Goal: Task Accomplishment & Management: Use online tool/utility

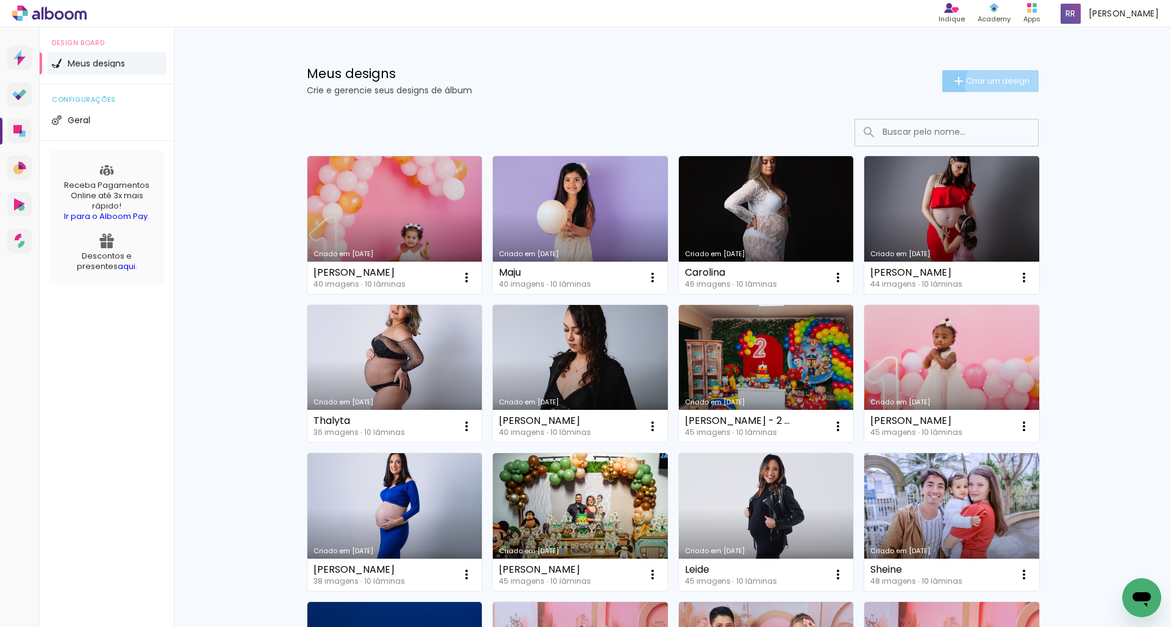
click at [1002, 85] on span "Criar um design" at bounding box center [997, 81] width 63 height 8
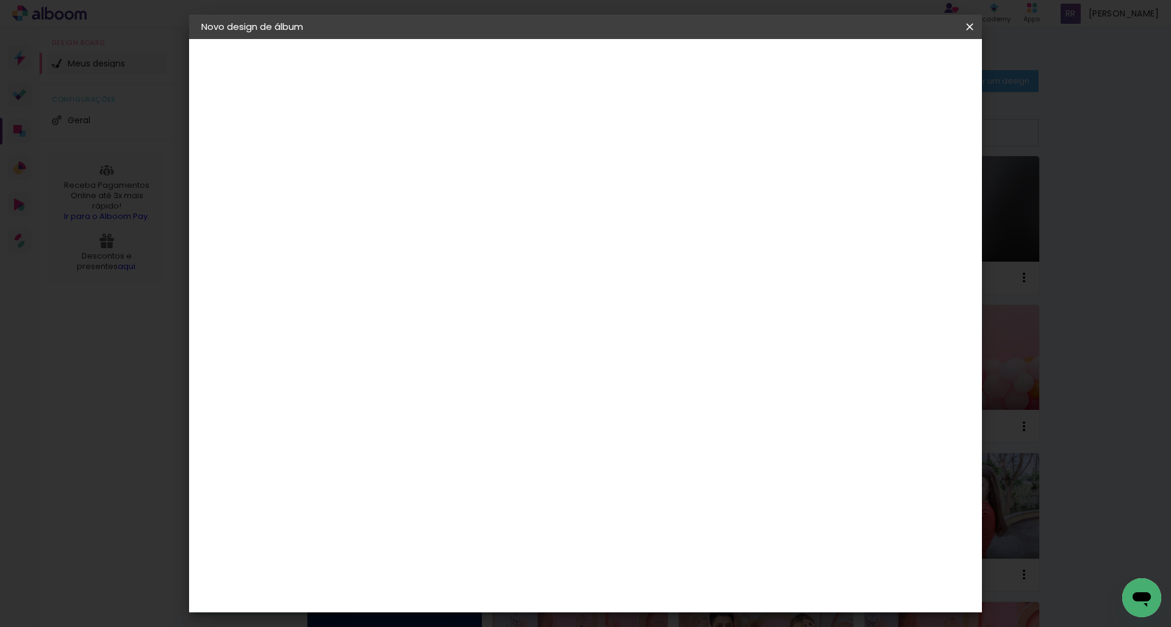
click at [401, 168] on input at bounding box center [401, 163] width 0 height 19
click at [401, 171] on input at bounding box center [401, 163] width 0 height 19
type input "[PERSON_NAME] - 3 anos"
click at [0, 0] on slot "Avançar" at bounding box center [0, 0] width 0 height 0
click at [458, 404] on div "AlfaFotoBook" at bounding box center [425, 409] width 65 height 10
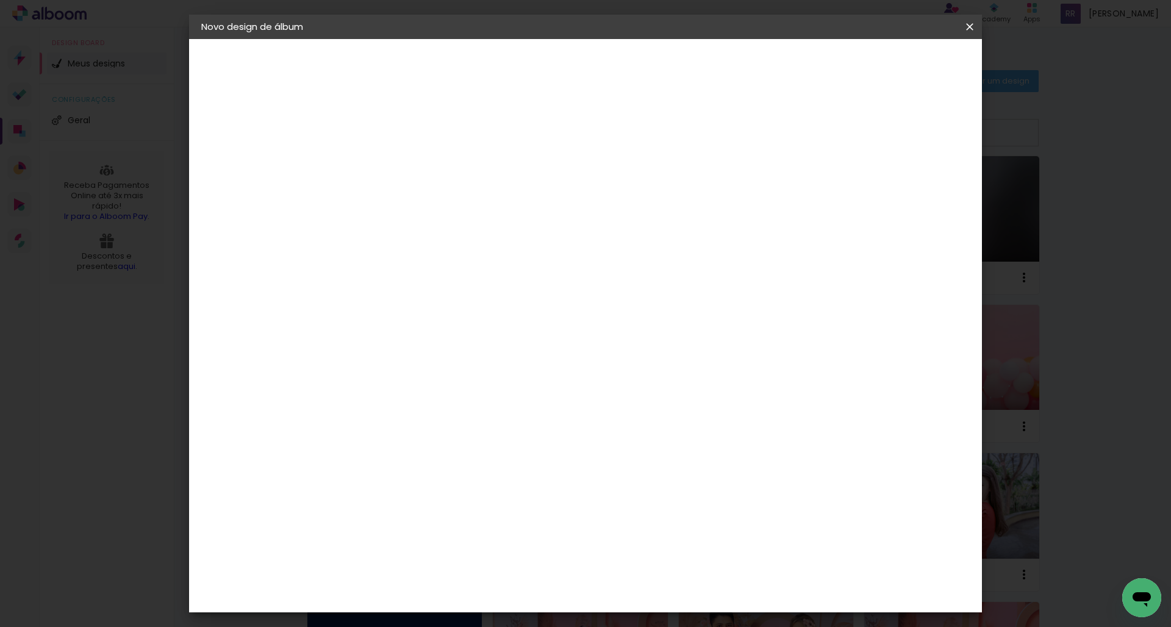
click at [0, 0] on slot "Avançar" at bounding box center [0, 0] width 0 height 0
click at [483, 592] on span "Cubic" at bounding box center [454, 608] width 57 height 32
click at [600, 70] on paper-button "Avançar" at bounding box center [570, 64] width 60 height 21
click at [915, 70] on paper-button "Iniciar design" at bounding box center [875, 64] width 80 height 21
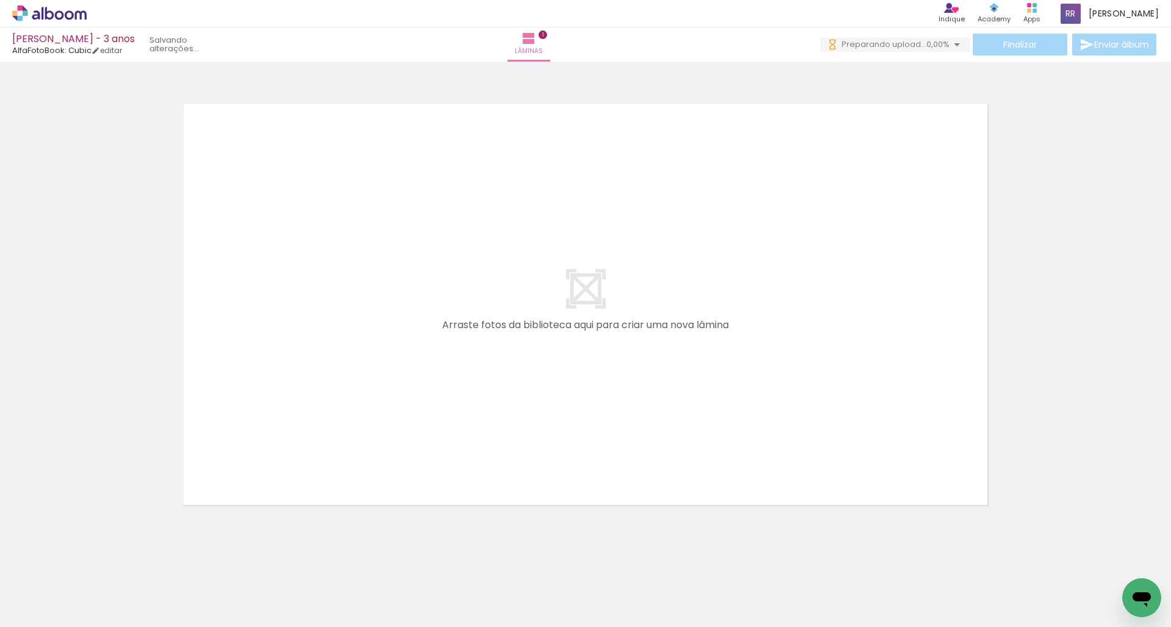
drag, startPoint x: 538, startPoint y: 592, endPoint x: 462, endPoint y: 375, distance: 230.5
click at [462, 375] on quentale-workspace at bounding box center [585, 313] width 1171 height 627
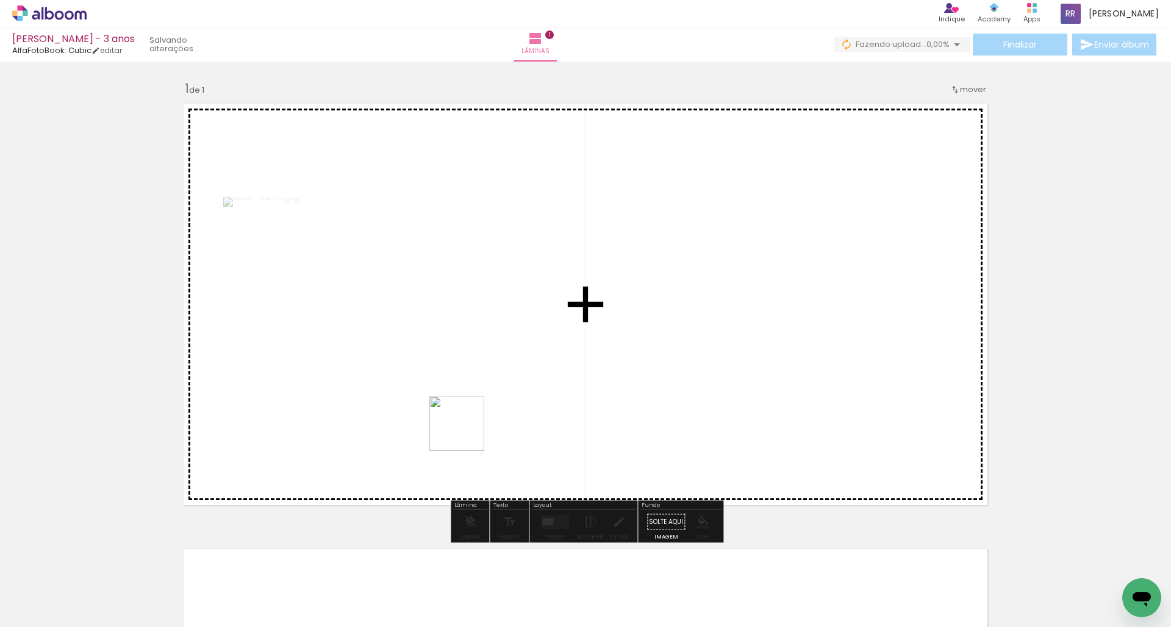
drag, startPoint x: 476, startPoint y: 594, endPoint x: 466, endPoint y: 378, distance: 216.2
click at [466, 378] on quentale-workspace at bounding box center [585, 313] width 1171 height 627
drag, startPoint x: 407, startPoint y: 598, endPoint x: 479, endPoint y: 395, distance: 216.1
click at [479, 395] on quentale-workspace at bounding box center [585, 313] width 1171 height 627
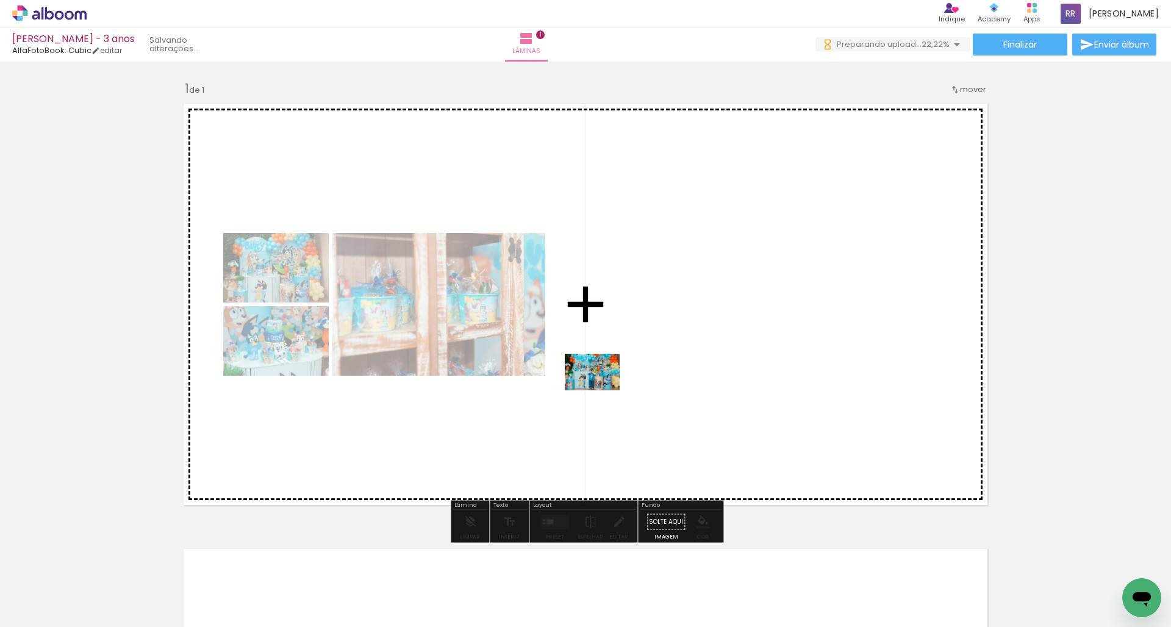
drag, startPoint x: 132, startPoint y: 595, endPoint x: 688, endPoint y: 379, distance: 596.8
click at [688, 379] on quentale-workspace at bounding box center [585, 313] width 1171 height 627
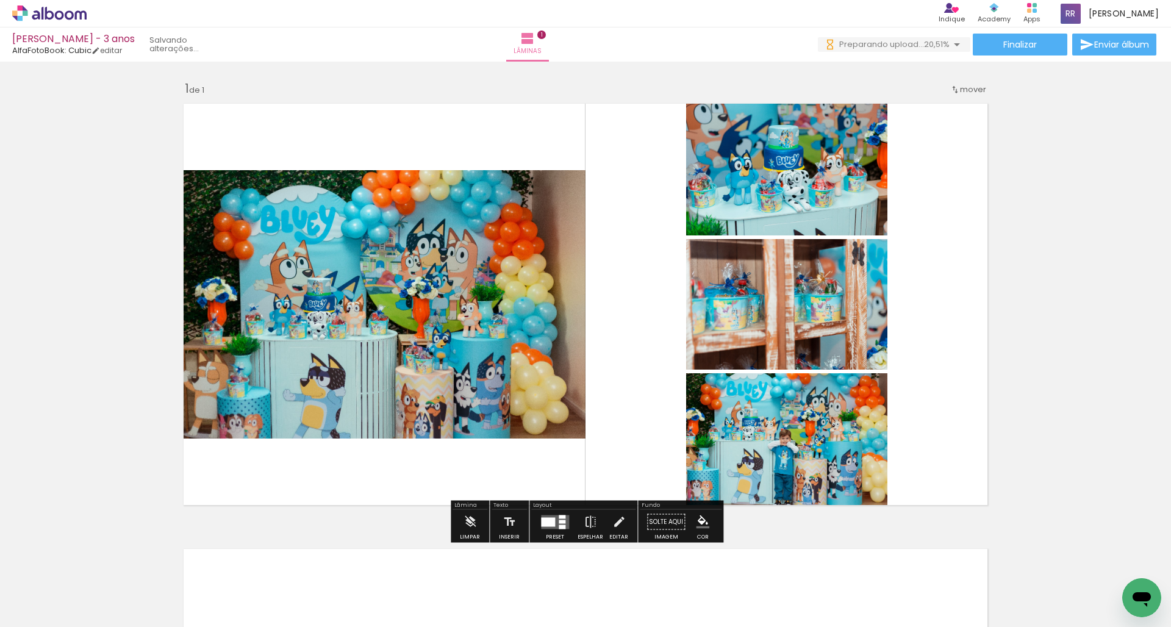
click at [561, 525] on div at bounding box center [562, 527] width 7 height 4
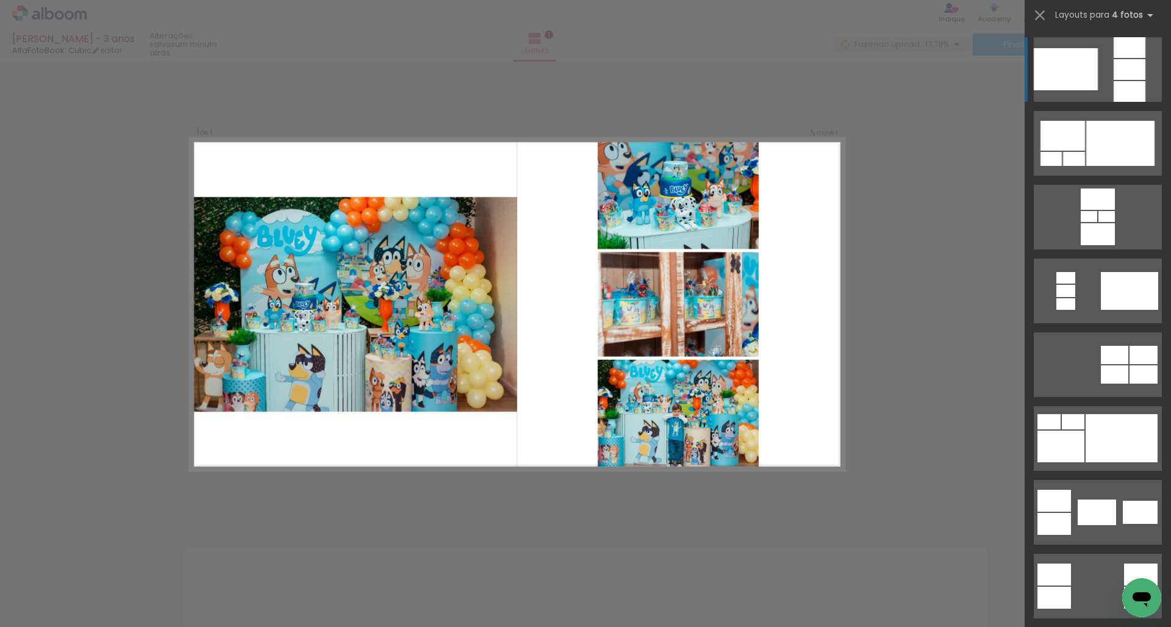
click at [1086, 83] on div at bounding box center [1066, 69] width 64 height 42
click at [1038, 17] on iron-icon at bounding box center [1040, 15] width 17 height 17
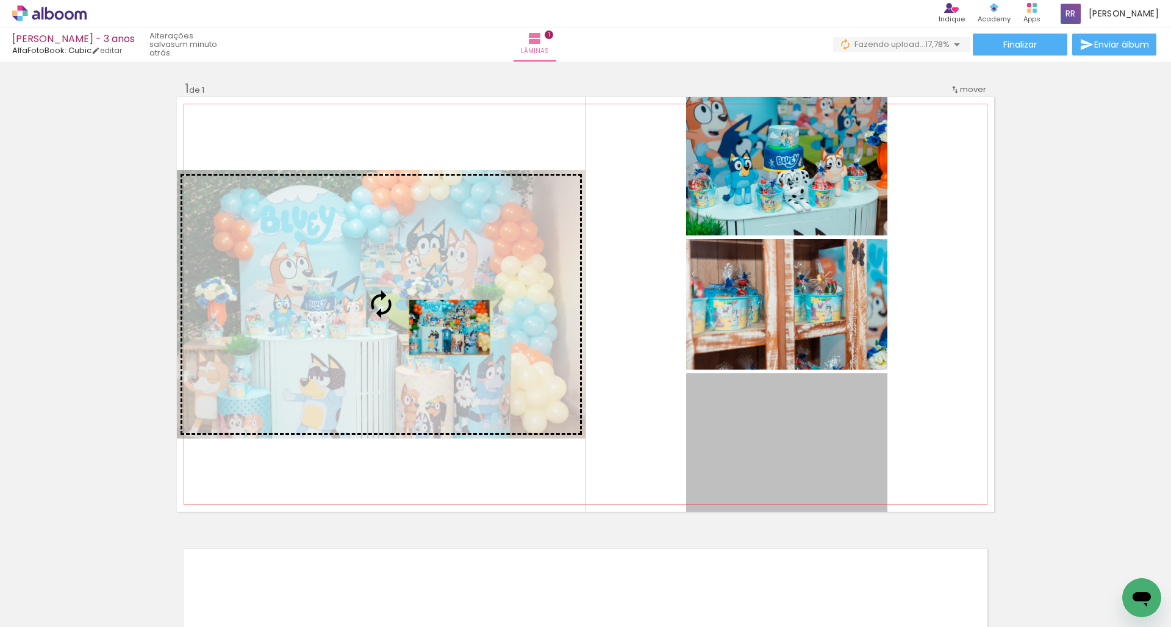
drag, startPoint x: 767, startPoint y: 437, endPoint x: 450, endPoint y: 328, distance: 335.7
click at [0, 0] on slot at bounding box center [0, 0] width 0 height 0
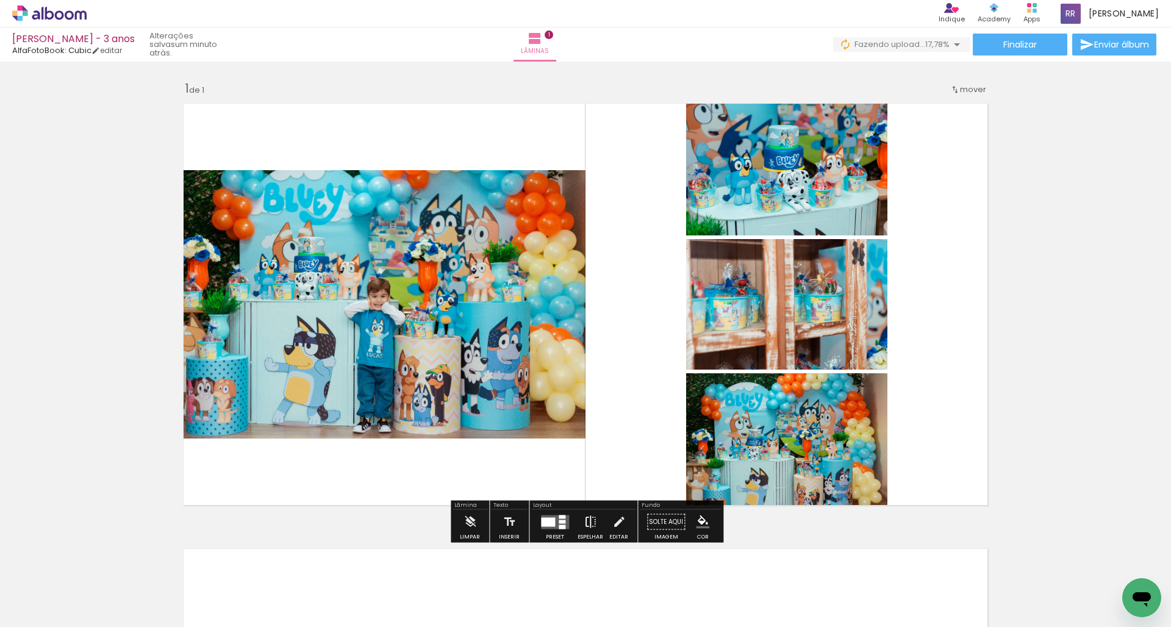
click at [589, 524] on iron-icon at bounding box center [590, 522] width 13 height 24
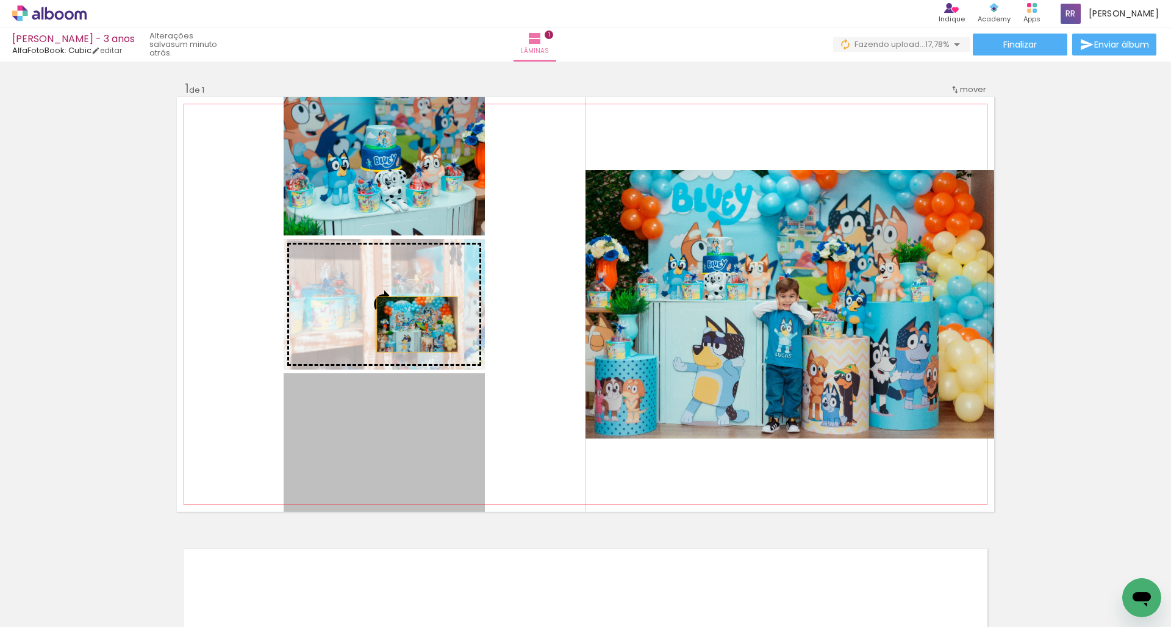
drag, startPoint x: 414, startPoint y: 442, endPoint x: 417, endPoint y: 322, distance: 119.6
click at [0, 0] on slot at bounding box center [0, 0] width 0 height 0
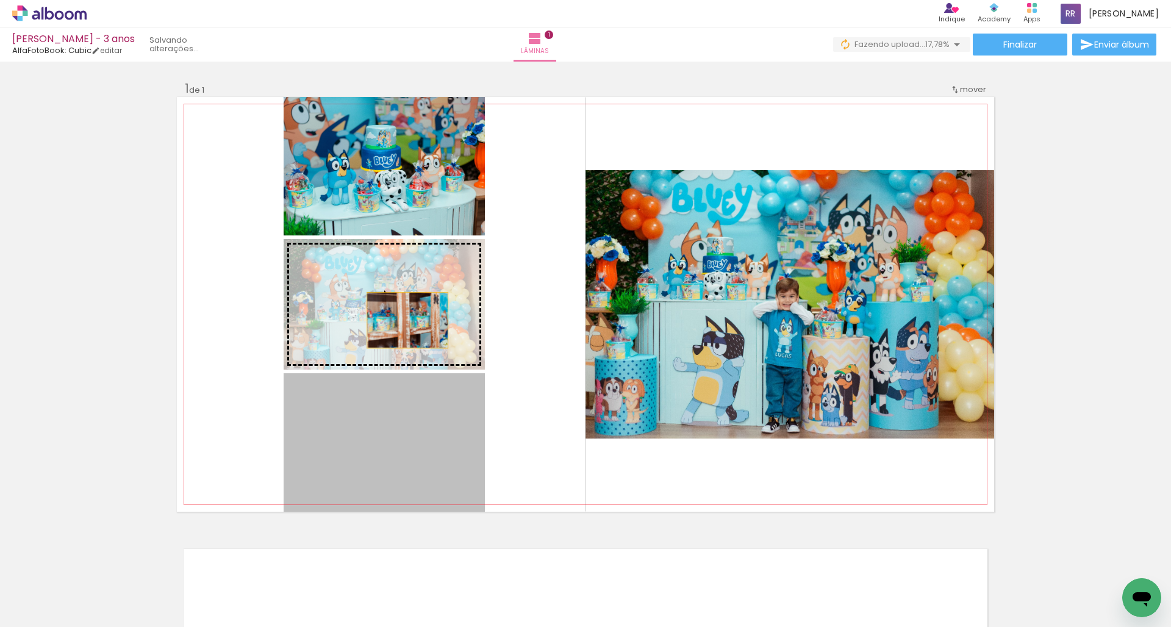
drag, startPoint x: 409, startPoint y: 462, endPoint x: 407, endPoint y: 320, distance: 142.1
click at [0, 0] on slot at bounding box center [0, 0] width 0 height 0
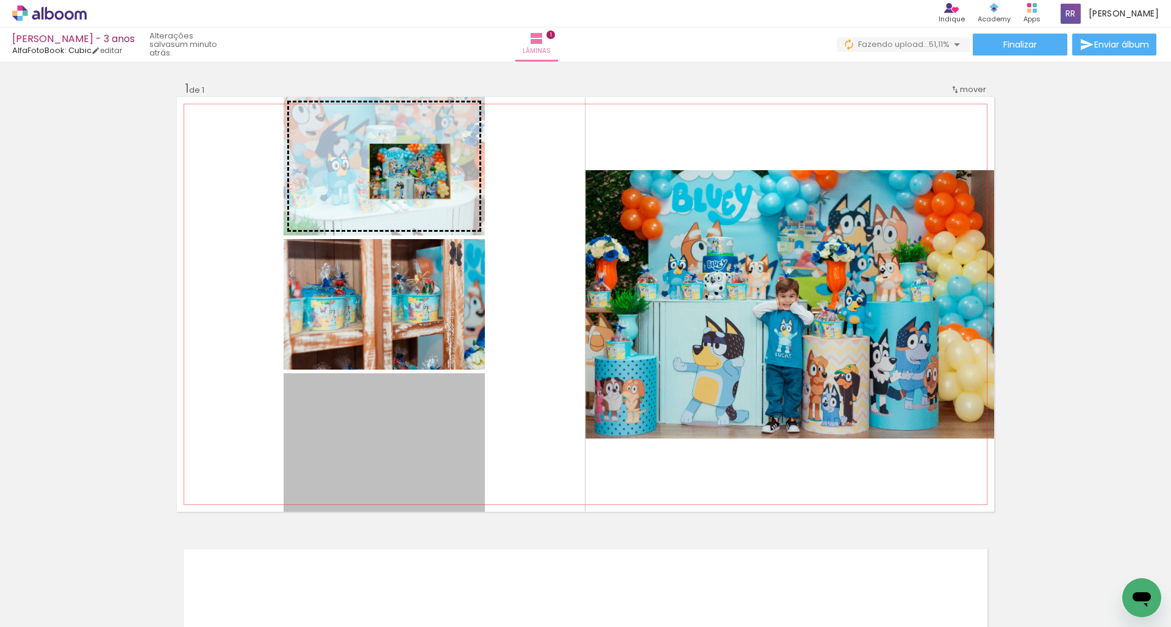
drag, startPoint x: 404, startPoint y: 442, endPoint x: 410, endPoint y: 171, distance: 270.3
click at [0, 0] on slot at bounding box center [0, 0] width 0 height 0
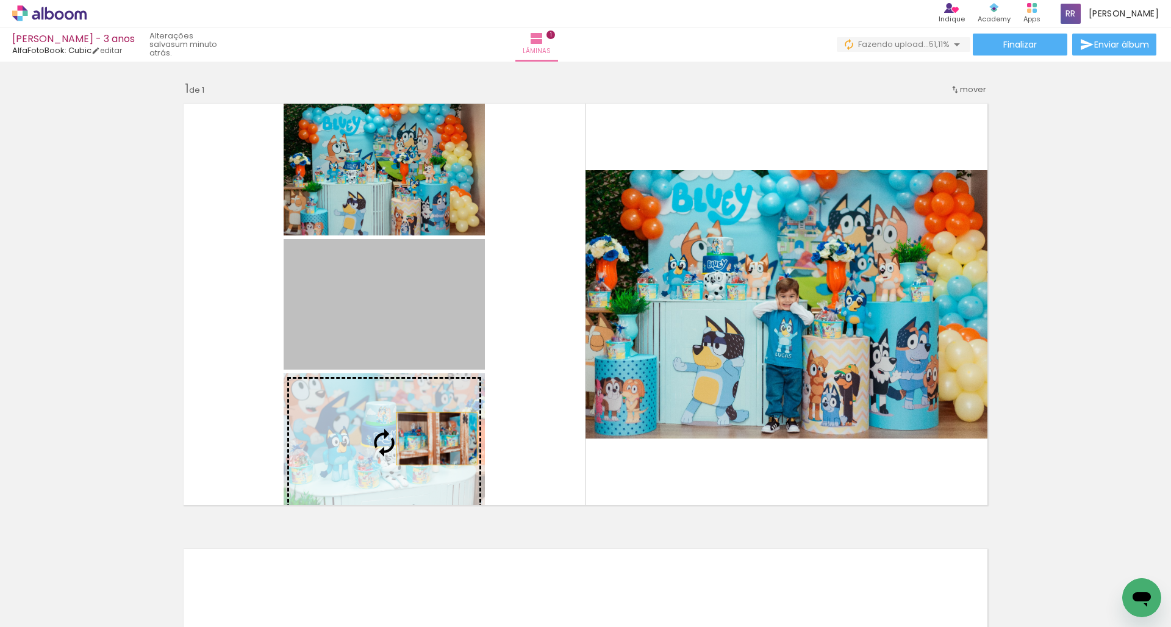
drag, startPoint x: 441, startPoint y: 306, endPoint x: 437, endPoint y: 439, distance: 133.1
click at [0, 0] on slot at bounding box center [0, 0] width 0 height 0
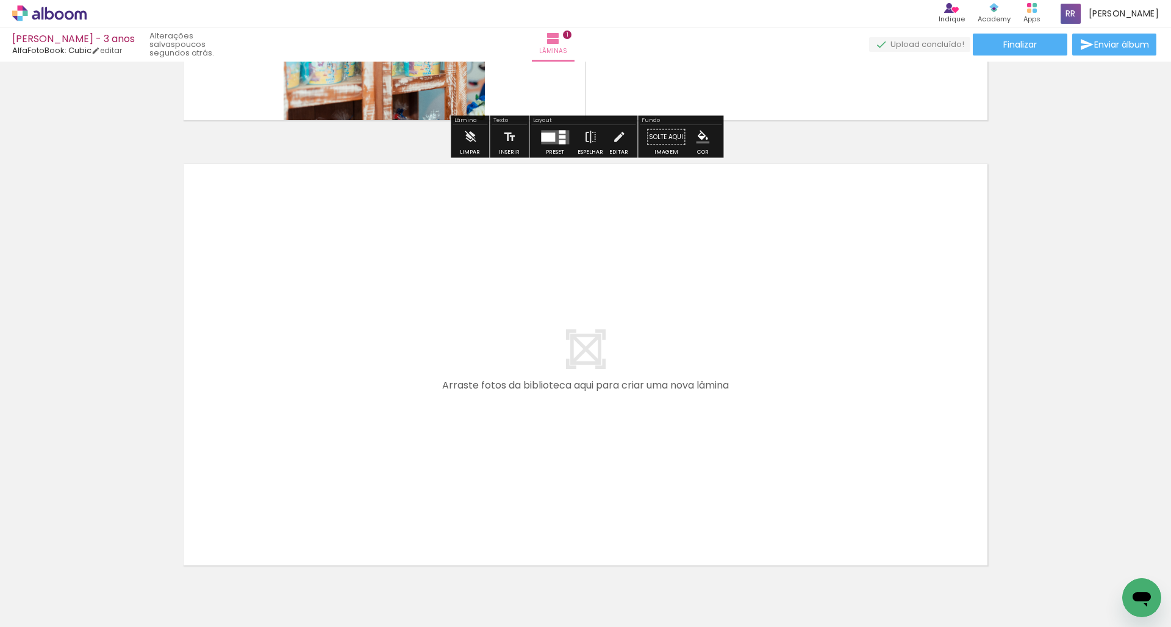
scroll to position [392, 0]
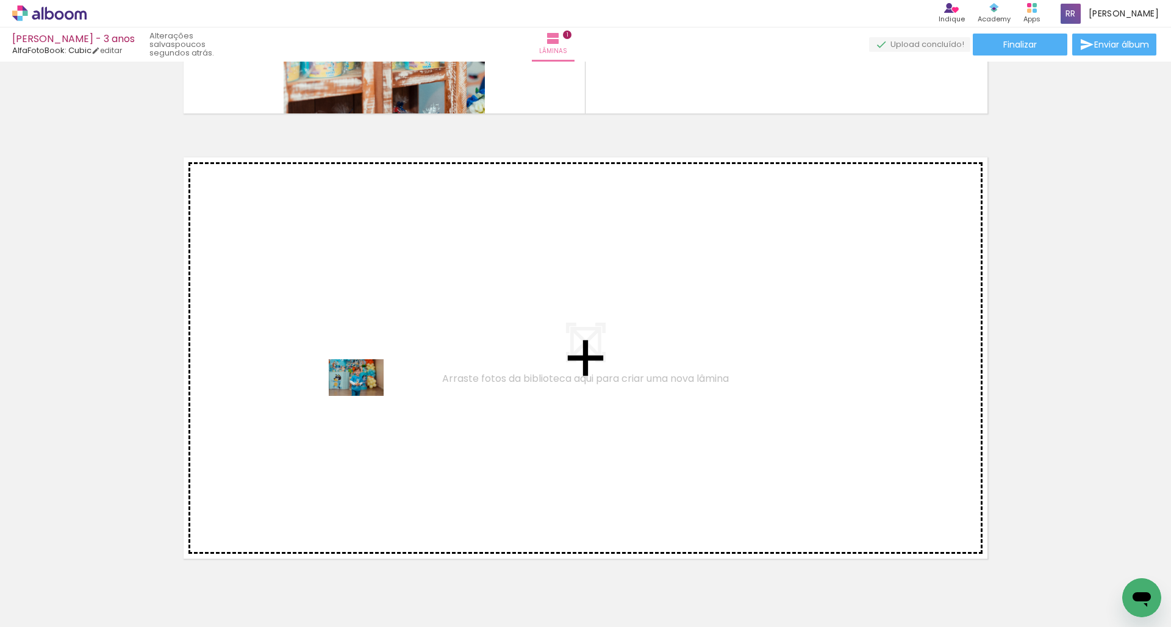
drag, startPoint x: 199, startPoint y: 596, endPoint x: 365, endPoint y: 396, distance: 259.9
click at [365, 396] on quentale-workspace at bounding box center [585, 313] width 1171 height 627
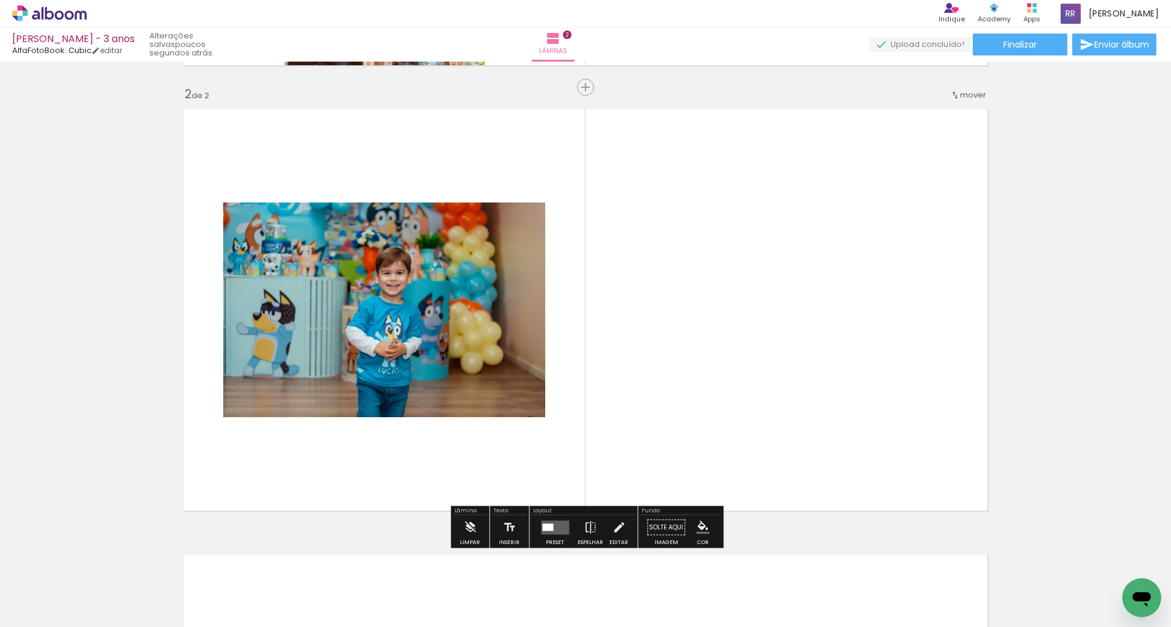
scroll to position [443, 0]
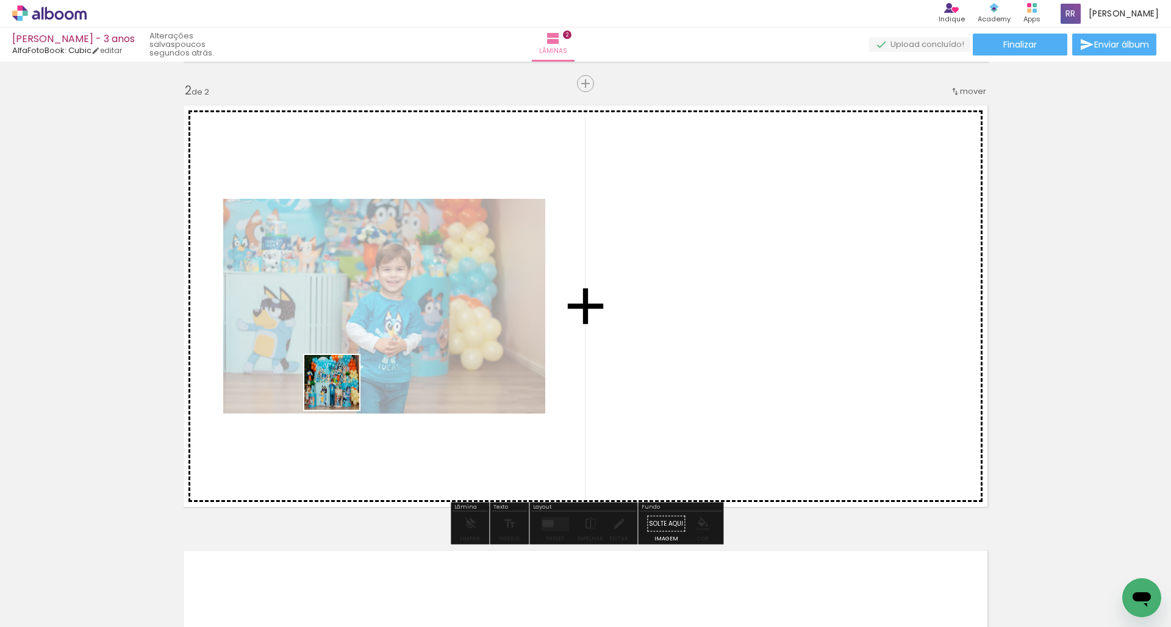
drag, startPoint x: 270, startPoint y: 593, endPoint x: 342, endPoint y: 390, distance: 214.9
click at [342, 390] on quentale-workspace at bounding box center [585, 313] width 1171 height 627
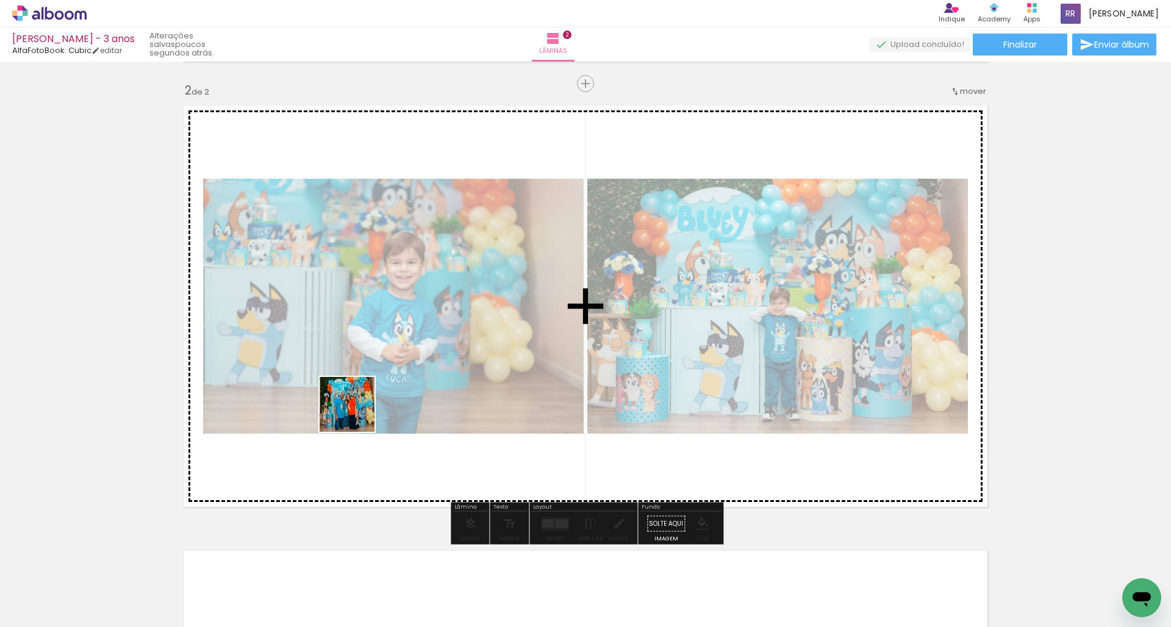
drag, startPoint x: 325, startPoint y: 600, endPoint x: 362, endPoint y: 384, distance: 218.6
click at [362, 384] on quentale-workspace at bounding box center [585, 313] width 1171 height 627
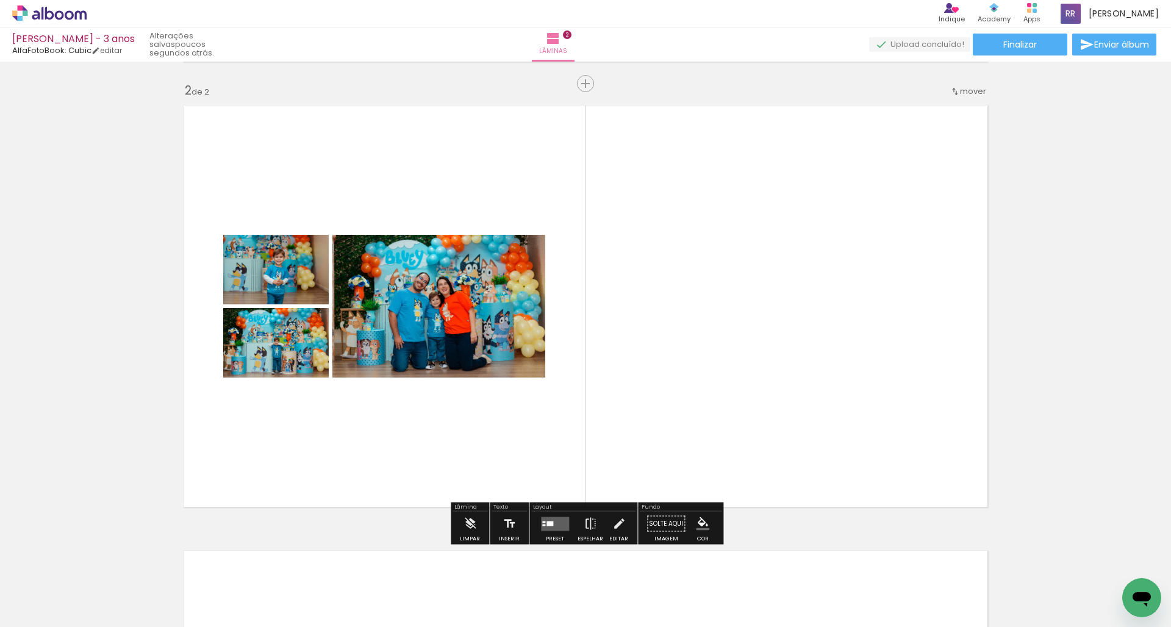
click at [544, 529] on quentale-layouter at bounding box center [555, 524] width 28 height 14
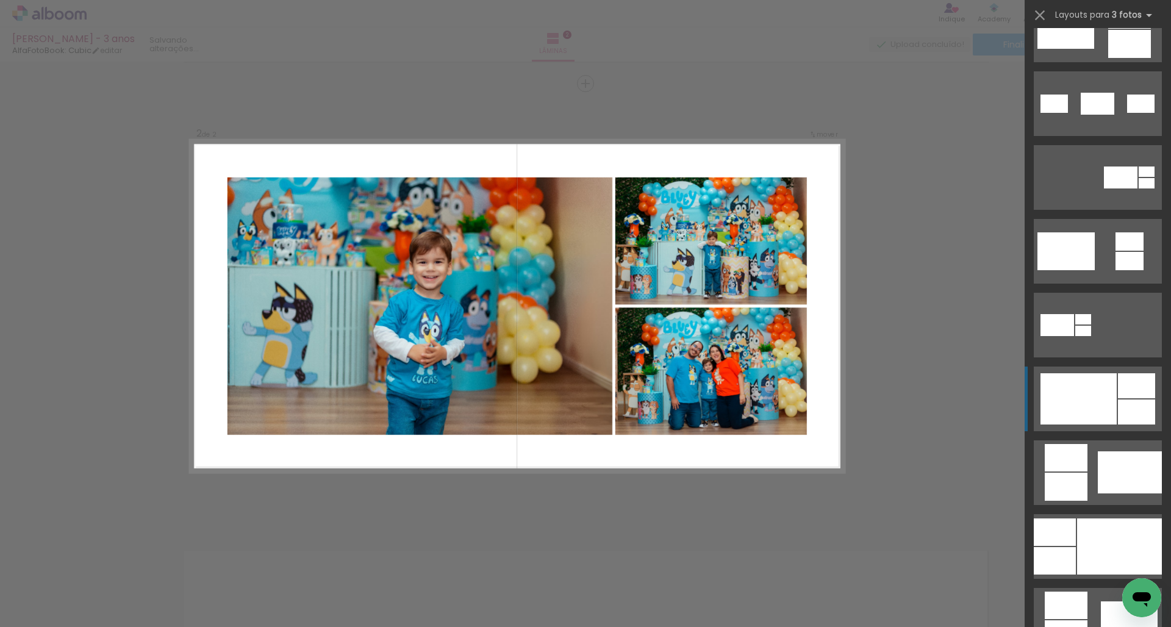
scroll to position [411, 0]
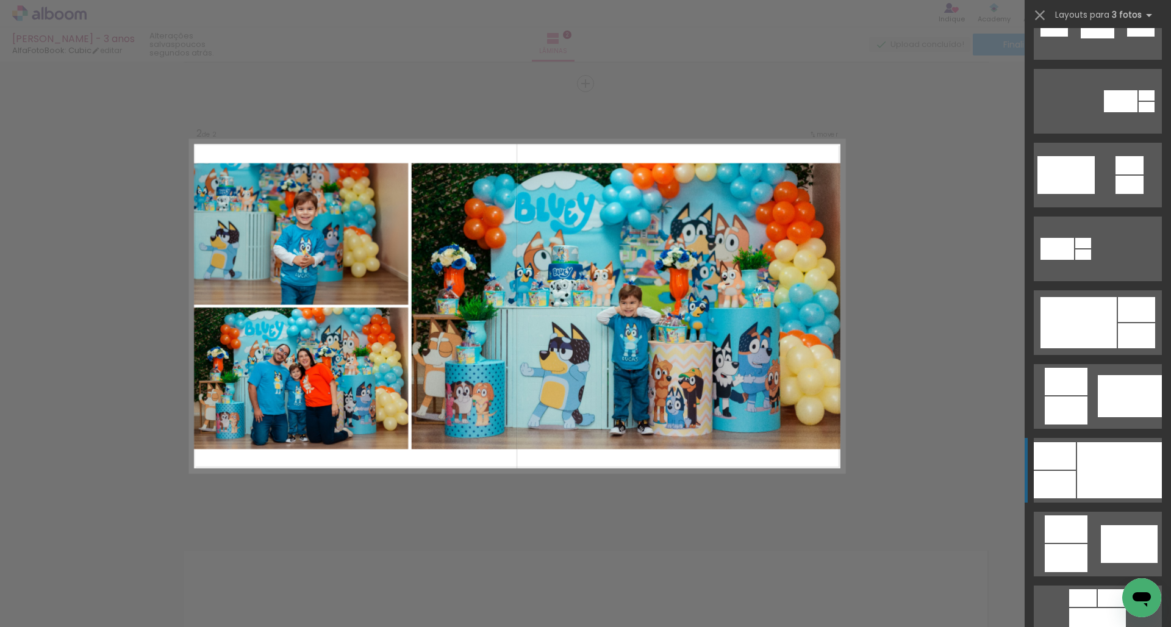
click at [1088, 463] on div at bounding box center [1119, 470] width 85 height 56
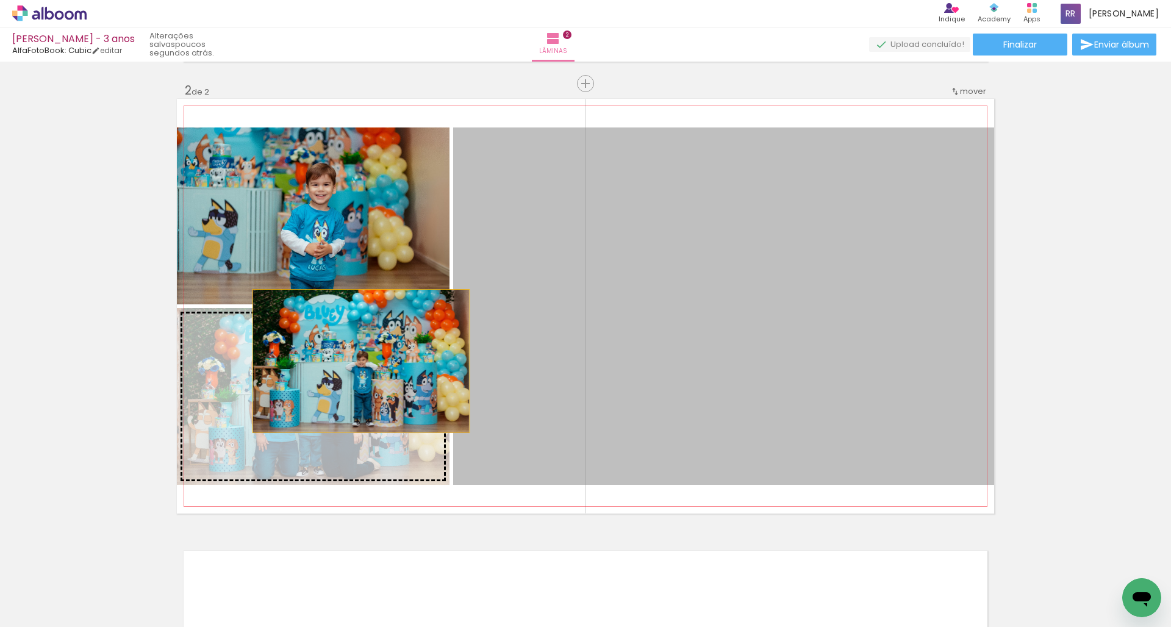
drag, startPoint x: 820, startPoint y: 284, endPoint x: 339, endPoint y: 372, distance: 489.9
click at [0, 0] on slot at bounding box center [0, 0] width 0 height 0
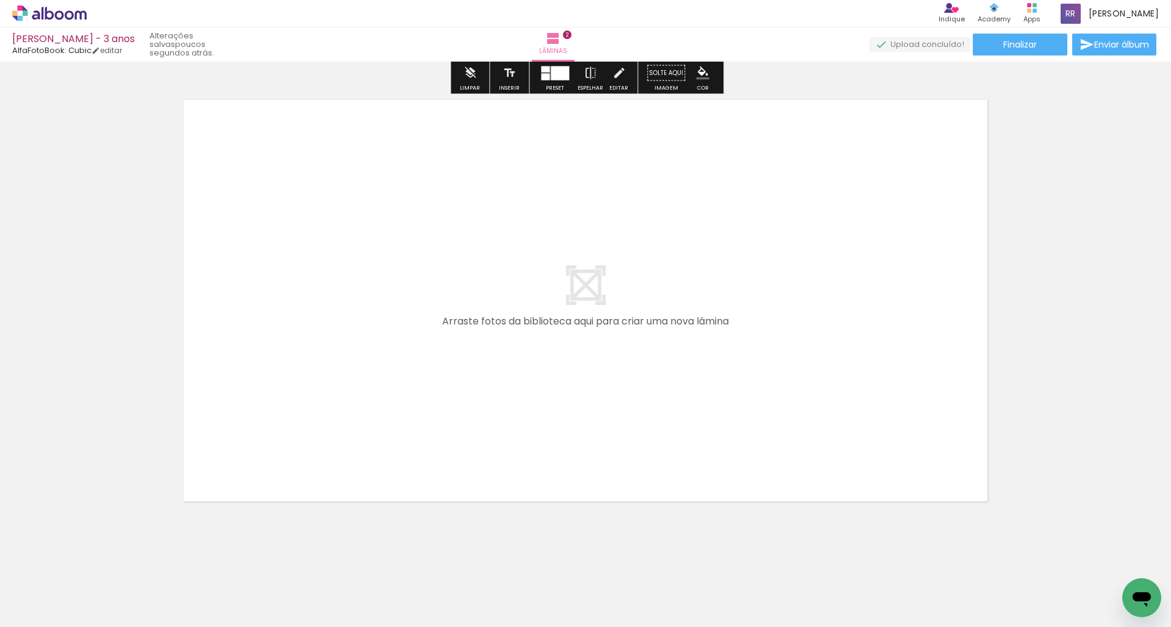
scroll to position [894, 0]
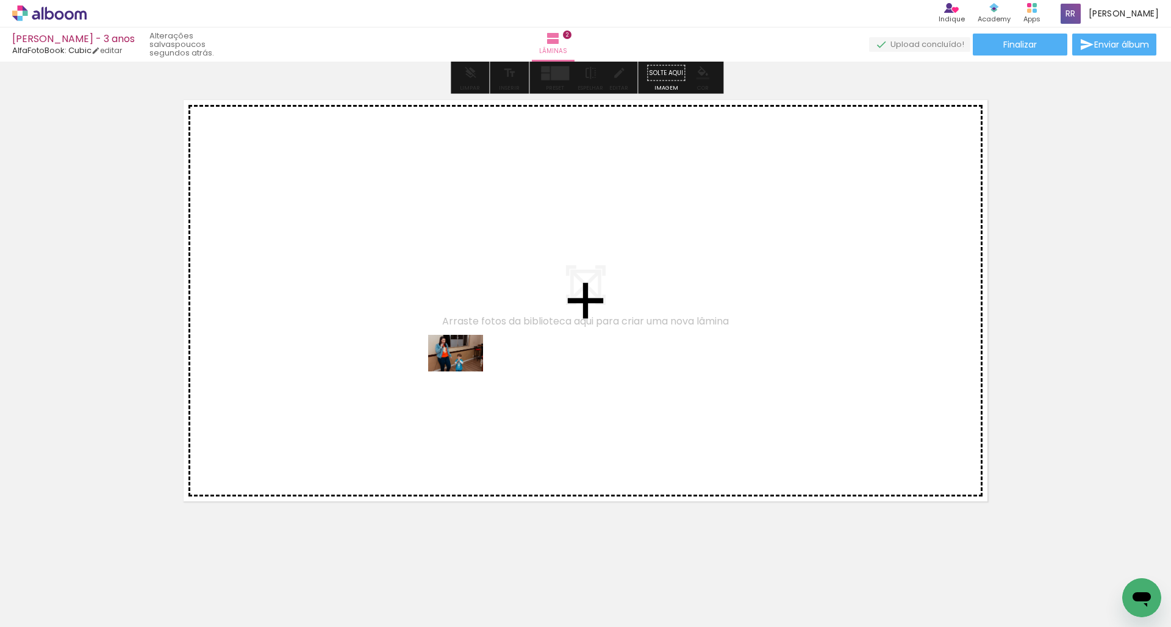
drag, startPoint x: 480, startPoint y: 593, endPoint x: 465, endPoint y: 370, distance: 223.2
click at [465, 370] on quentale-workspace at bounding box center [585, 313] width 1171 height 627
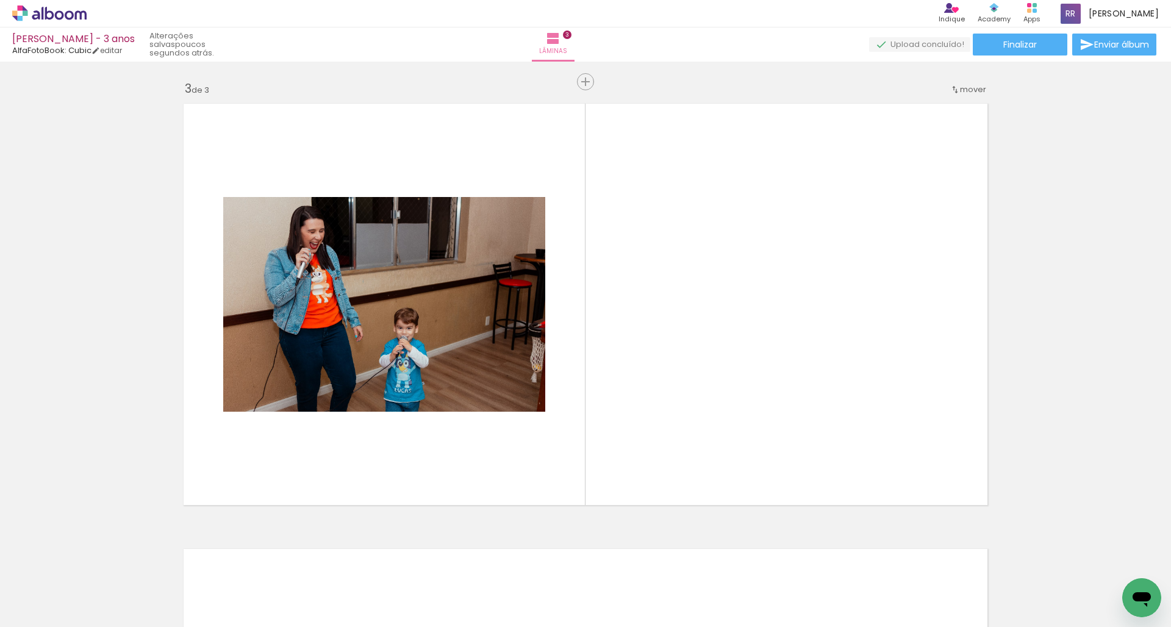
scroll to position [889, 0]
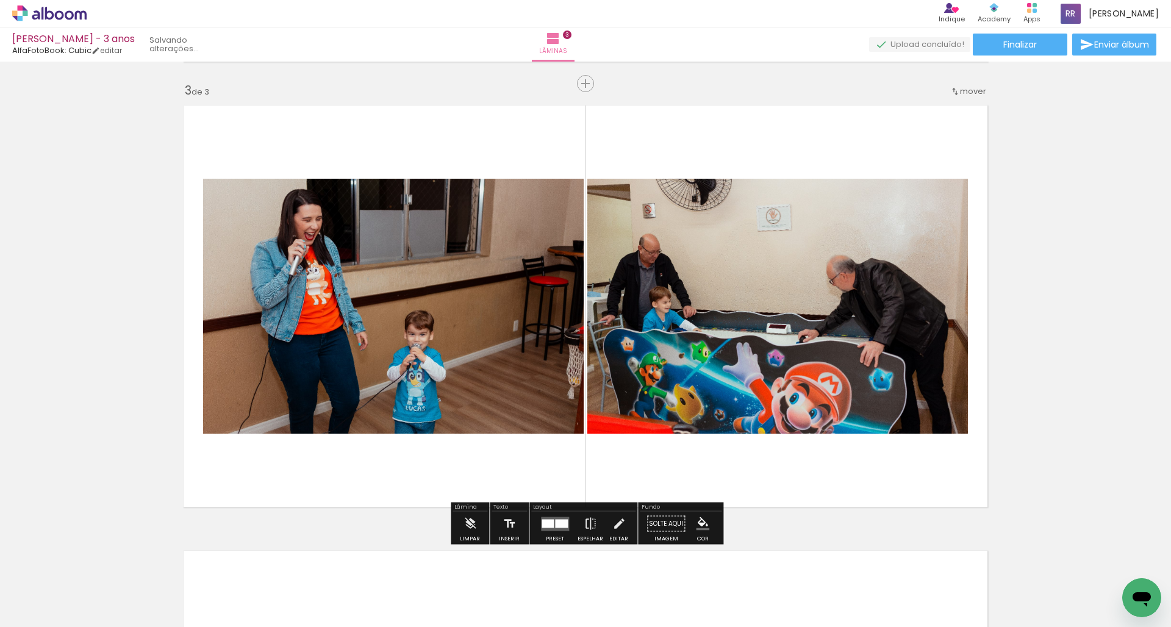
drag, startPoint x: 542, startPoint y: 593, endPoint x: 542, endPoint y: 364, distance: 229.4
click at [542, 364] on quentale-workspace at bounding box center [585, 313] width 1171 height 627
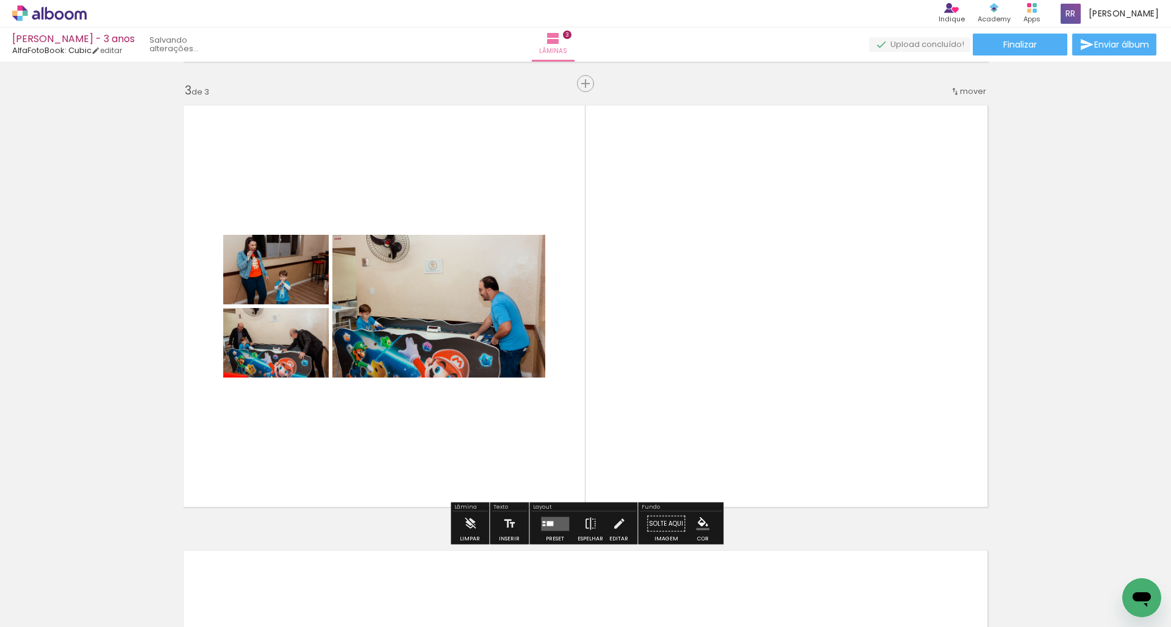
drag, startPoint x: 595, startPoint y: 590, endPoint x: 584, endPoint y: 328, distance: 261.9
click at [584, 328] on quentale-workspace at bounding box center [585, 313] width 1171 height 627
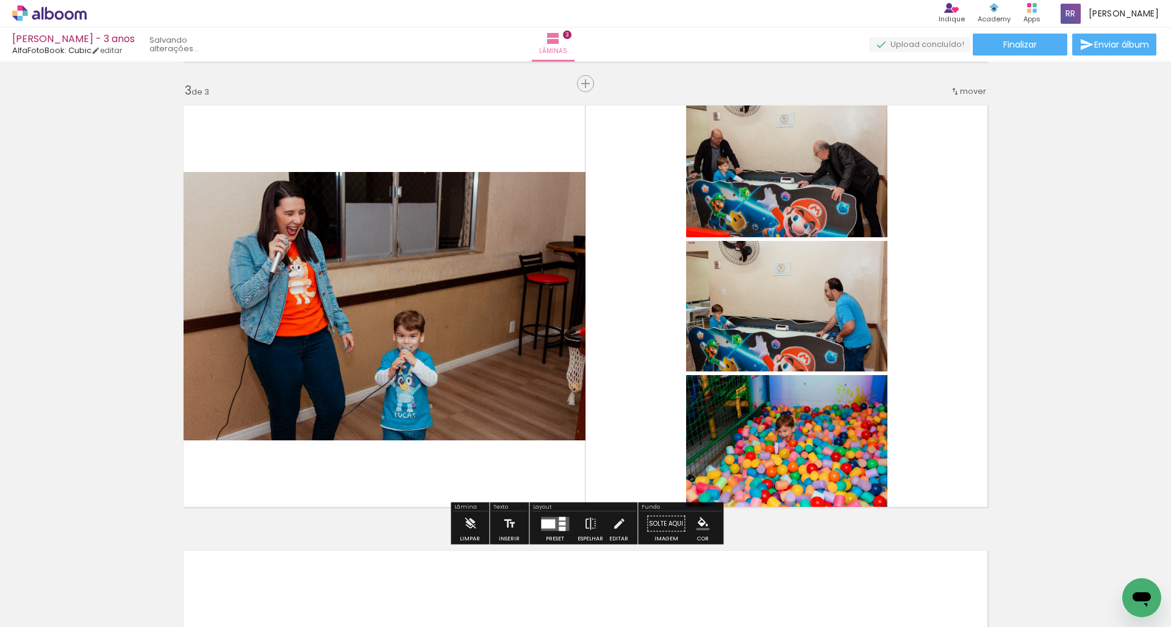
drag, startPoint x: 667, startPoint y: 589, endPoint x: 665, endPoint y: 327, distance: 262.3
click at [665, 327] on quentale-workspace at bounding box center [585, 313] width 1171 height 627
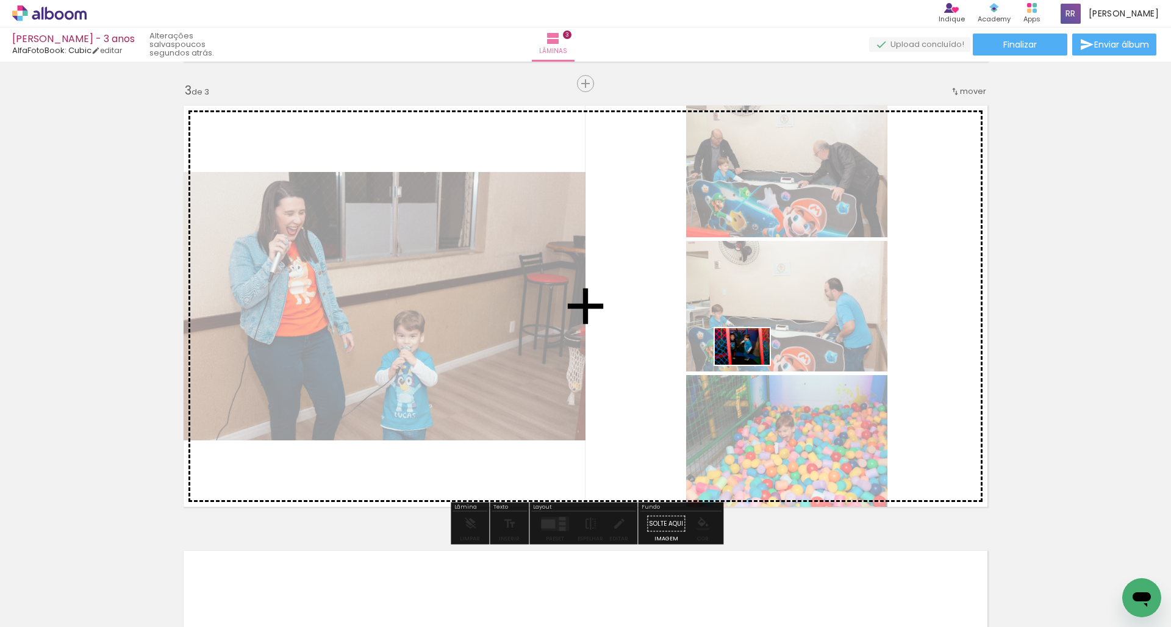
drag, startPoint x: 741, startPoint y: 577, endPoint x: 752, endPoint y: 365, distance: 212.5
click at [752, 365] on quentale-workspace at bounding box center [585, 313] width 1171 height 627
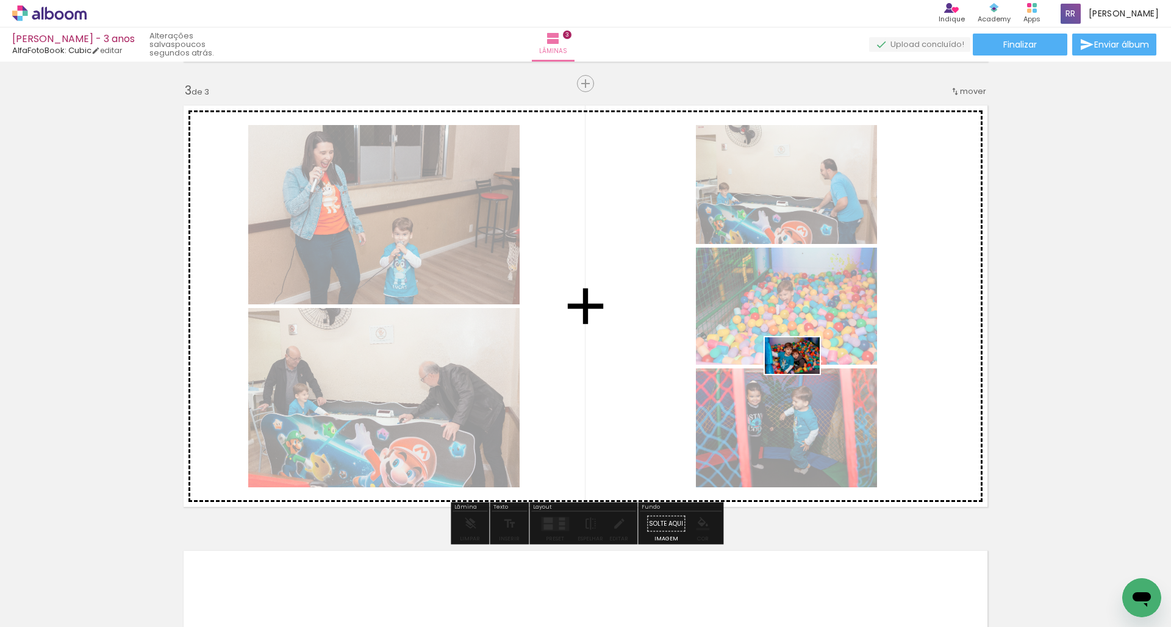
drag, startPoint x: 811, startPoint y: 592, endPoint x: 802, endPoint y: 374, distance: 218.0
click at [802, 374] on quentale-workspace at bounding box center [585, 313] width 1171 height 627
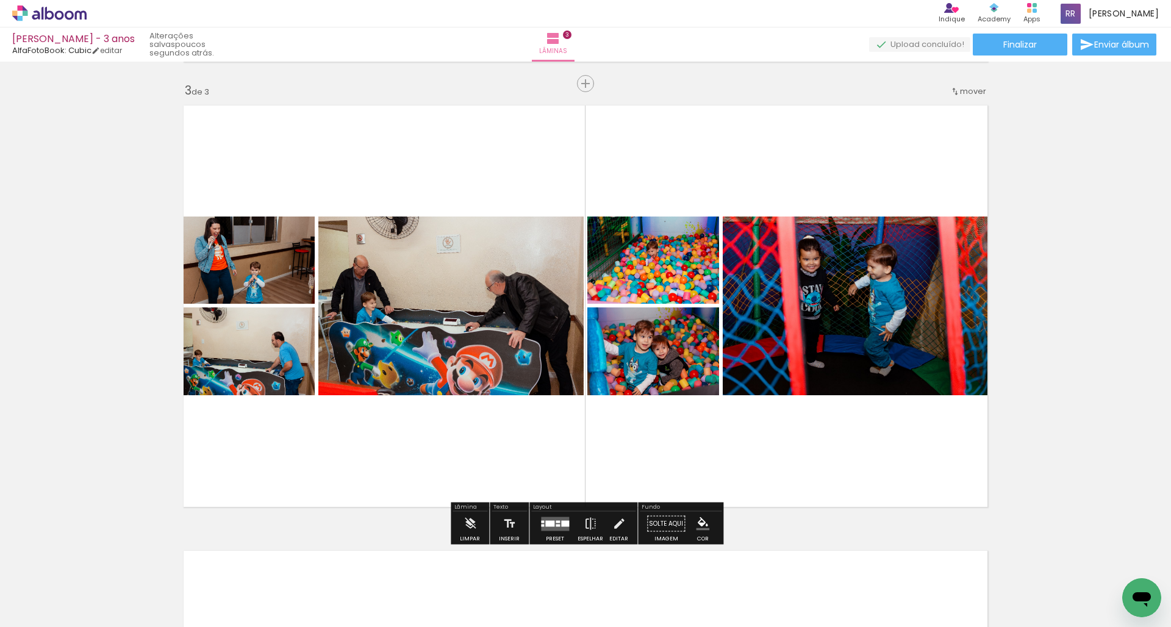
click at [561, 520] on quentale-layouter at bounding box center [555, 524] width 28 height 14
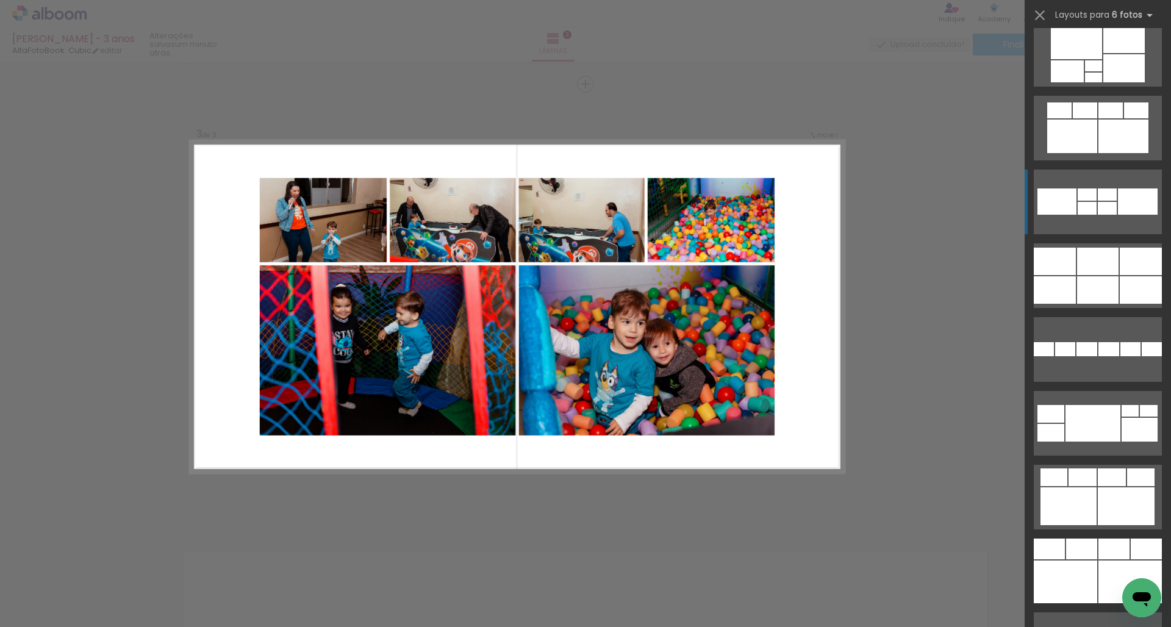
scroll to position [5120, 0]
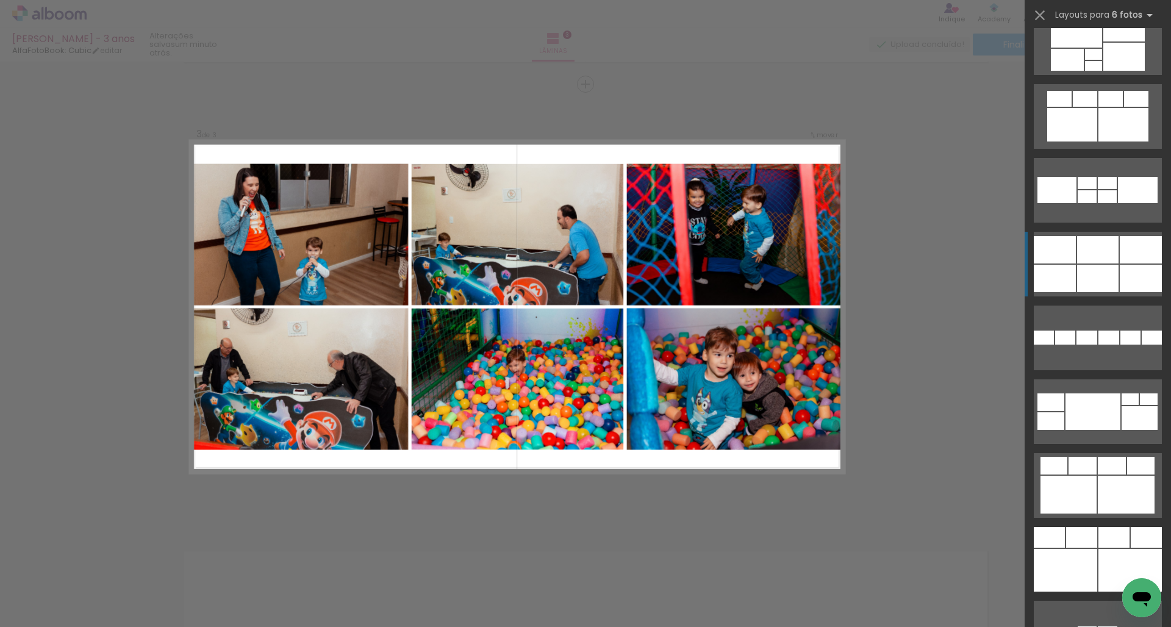
click at [1083, 258] on div at bounding box center [1097, 249] width 41 height 27
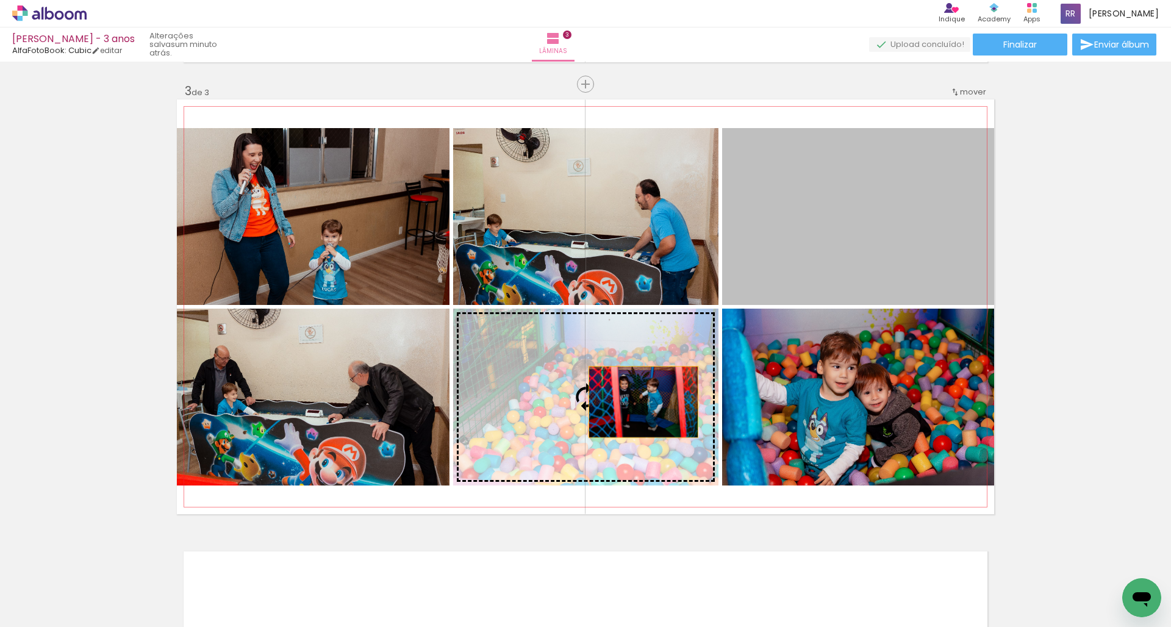
drag, startPoint x: 900, startPoint y: 206, endPoint x: 643, endPoint y: 402, distance: 323.0
click at [0, 0] on slot at bounding box center [0, 0] width 0 height 0
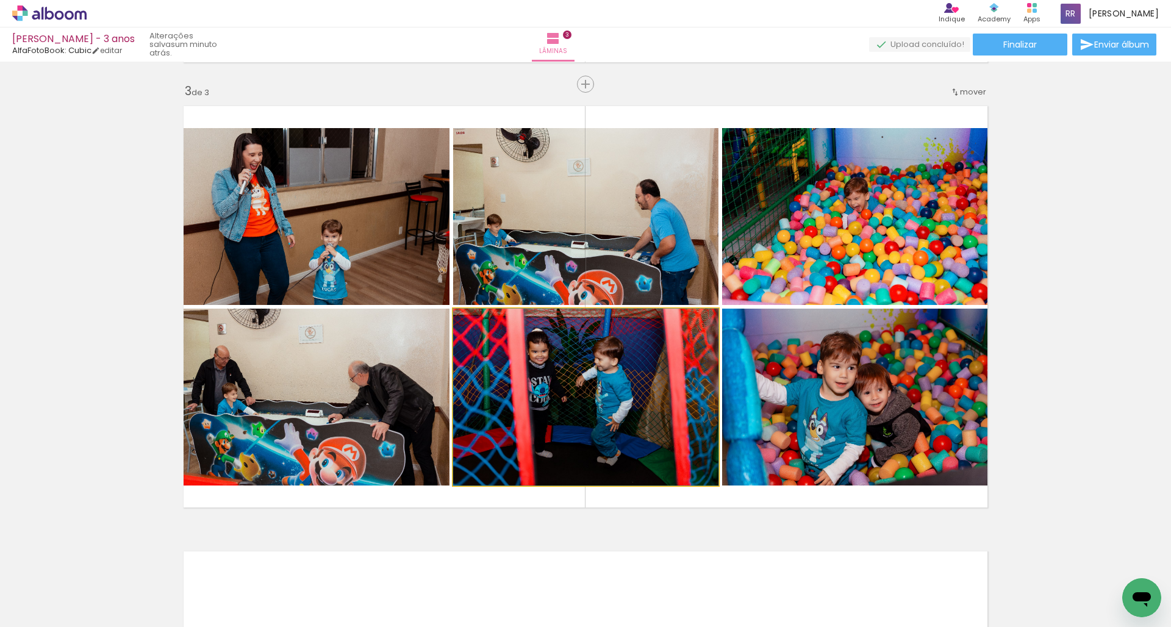
drag, startPoint x: 655, startPoint y: 401, endPoint x: 661, endPoint y: 401, distance: 6.7
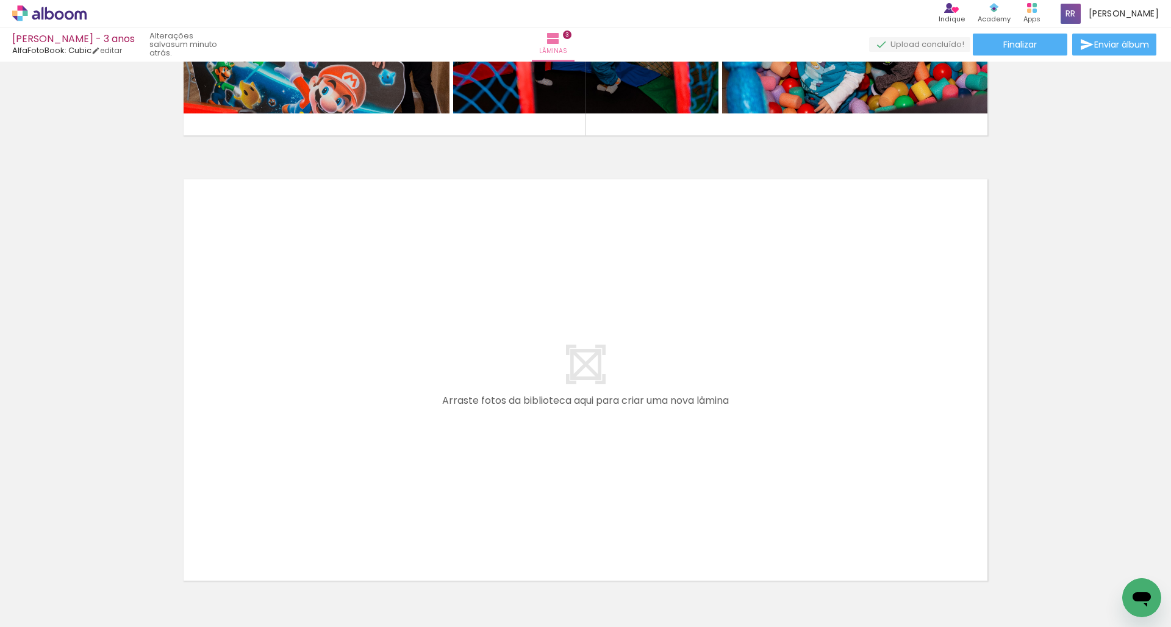
scroll to position [0, 670]
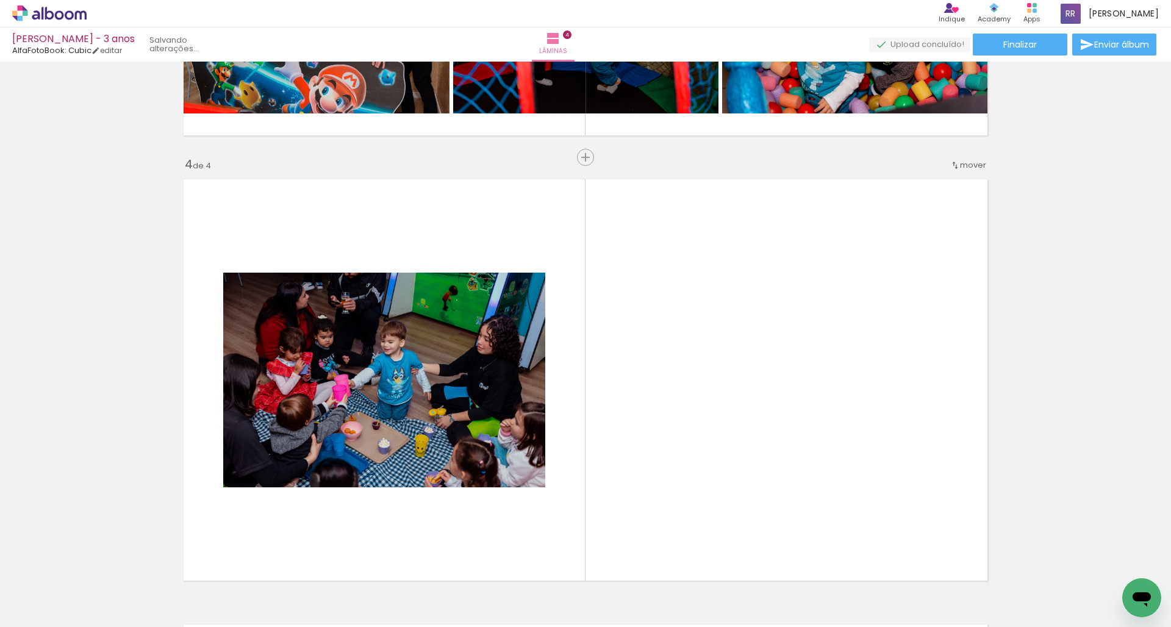
drag, startPoint x: 361, startPoint y: 594, endPoint x: 359, endPoint y: 433, distance: 161.7
click at [359, 433] on quentale-workspace at bounding box center [585, 313] width 1171 height 627
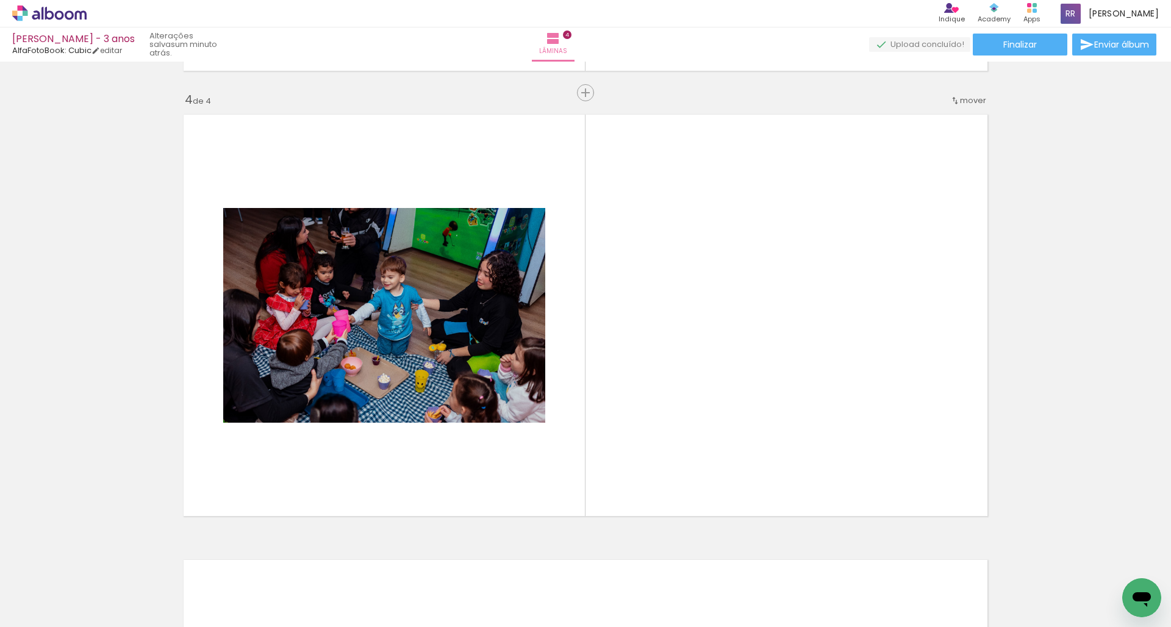
scroll to position [1334, 0]
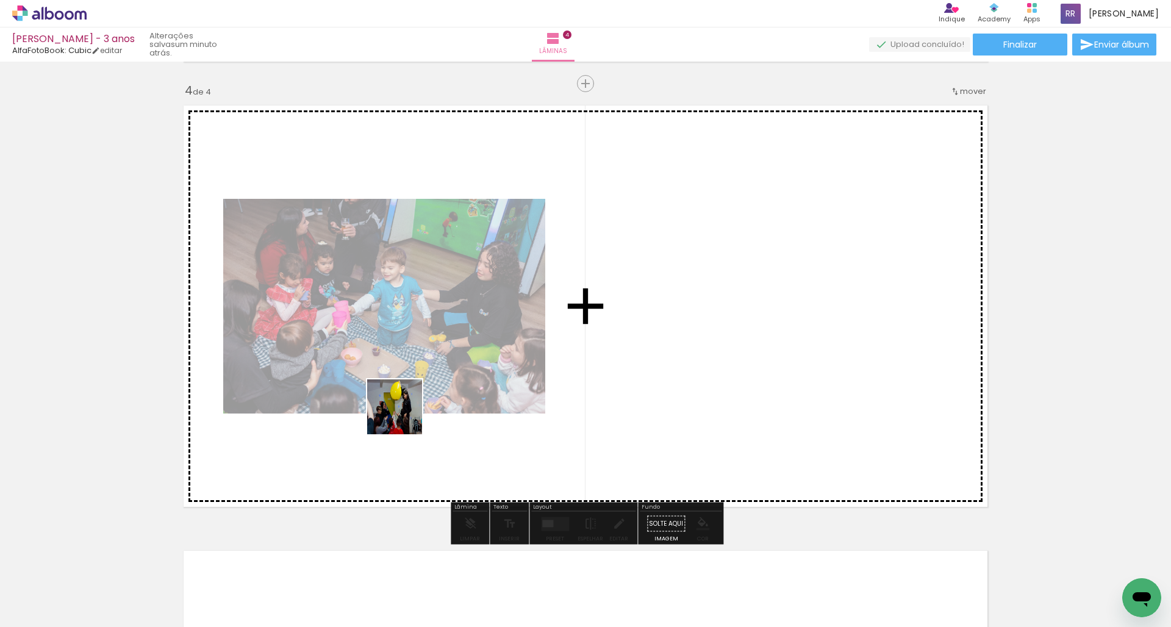
drag, startPoint x: 412, startPoint y: 591, endPoint x: 404, endPoint y: 403, distance: 188.6
click at [404, 403] on quentale-workspace at bounding box center [585, 313] width 1171 height 627
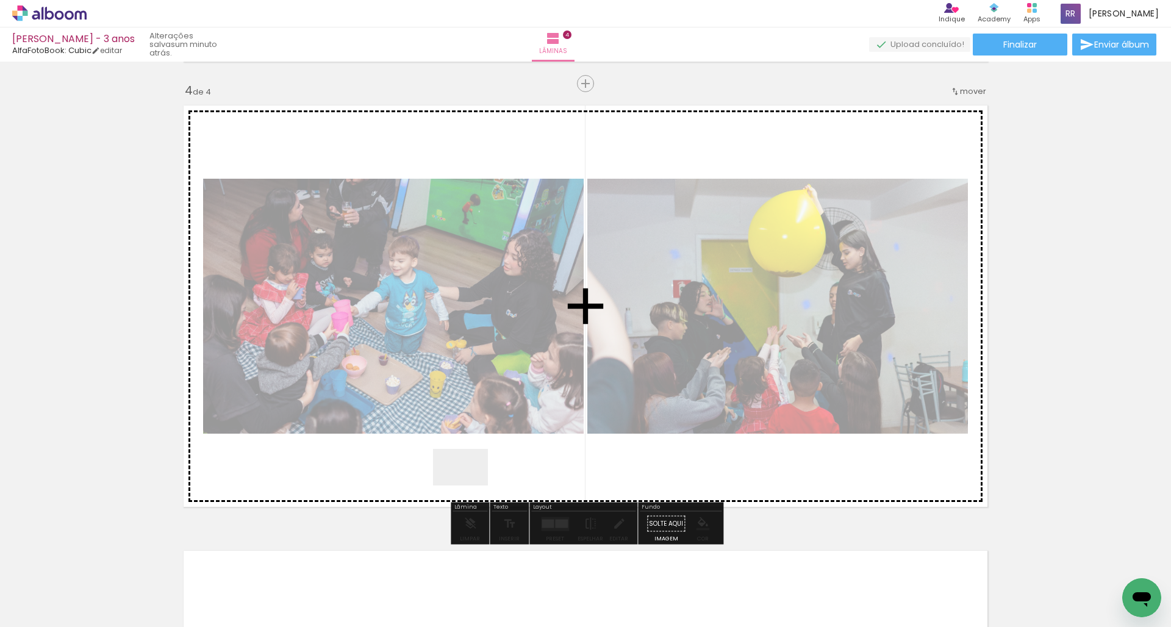
drag, startPoint x: 478, startPoint y: 586, endPoint x: 468, endPoint y: 356, distance: 229.5
click at [468, 356] on quentale-workspace at bounding box center [585, 313] width 1171 height 627
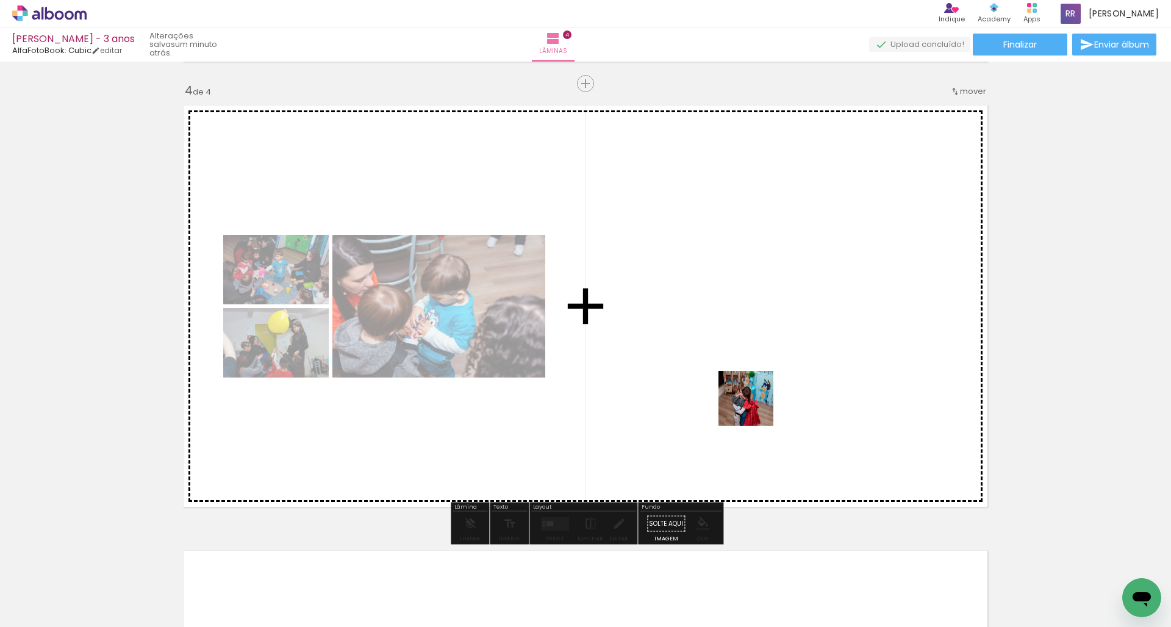
drag, startPoint x: 817, startPoint y: 583, endPoint x: 741, endPoint y: 373, distance: 222.5
click at [741, 373] on quentale-workspace at bounding box center [585, 313] width 1171 height 627
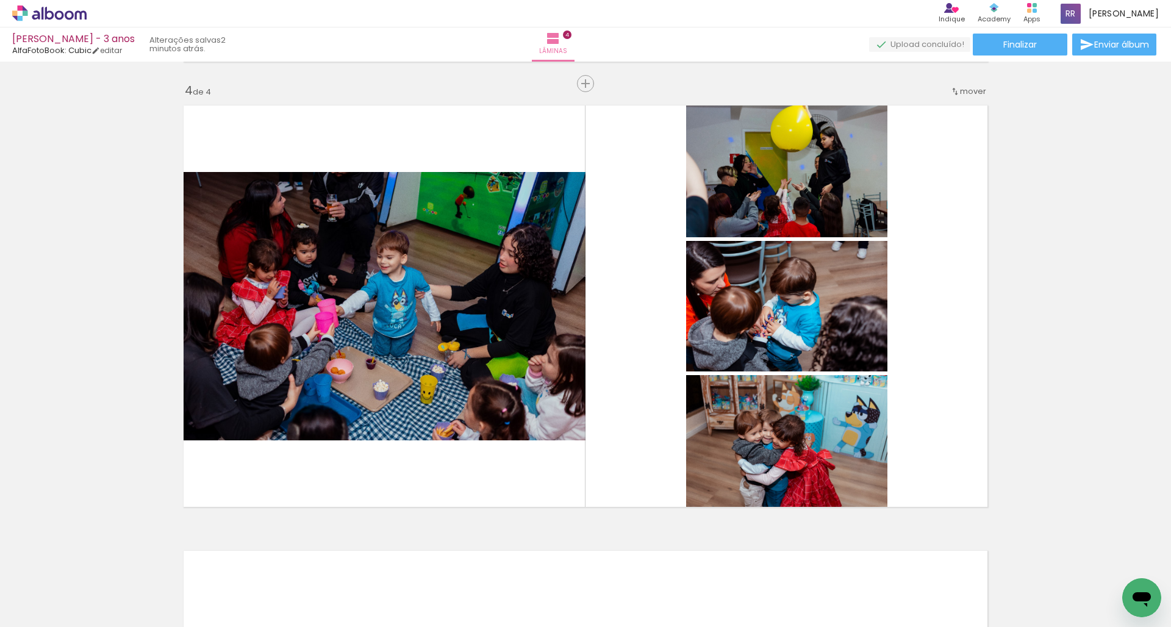
scroll to position [0, 600]
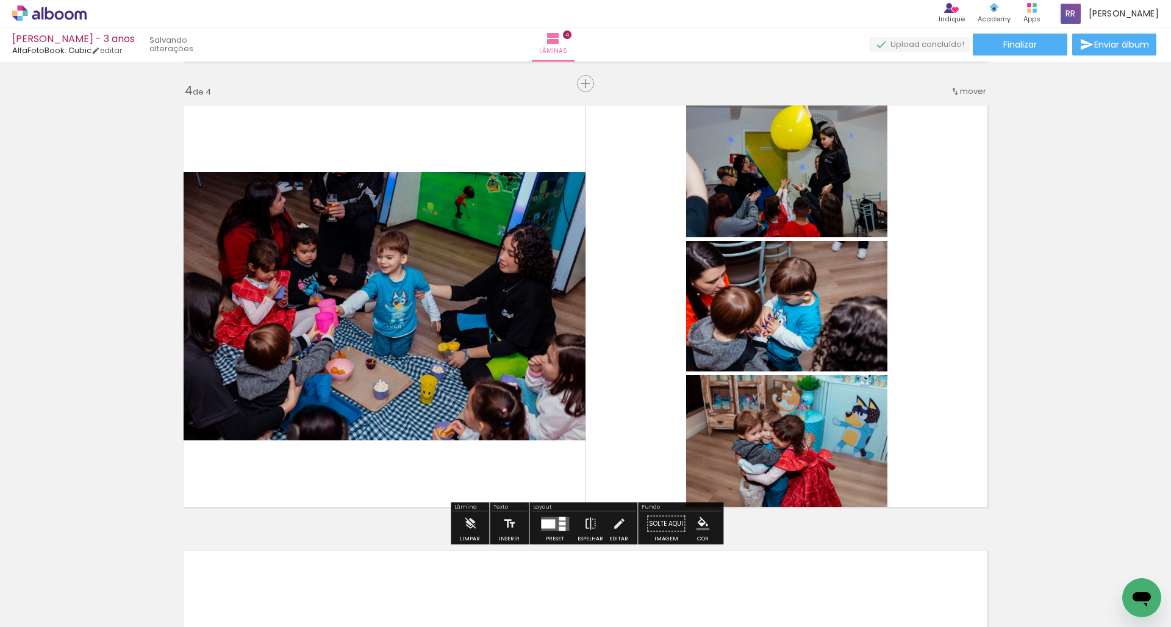
click at [559, 526] on div at bounding box center [562, 528] width 7 height 4
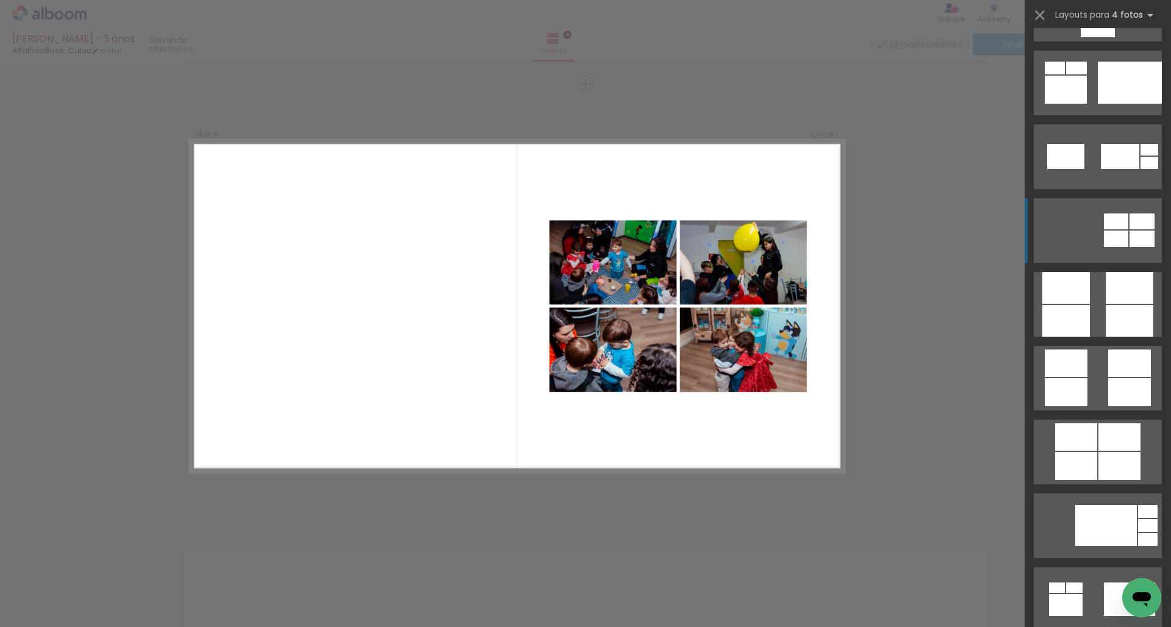
scroll to position [3298, 0]
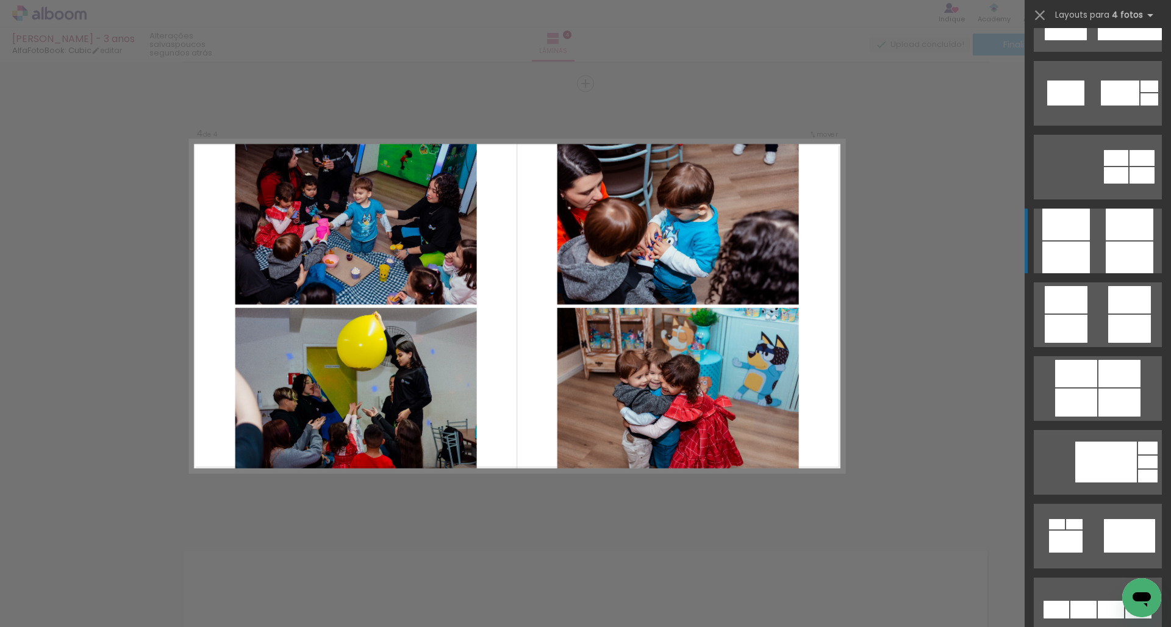
click at [1102, 229] on quentale-layouter at bounding box center [1098, 241] width 128 height 65
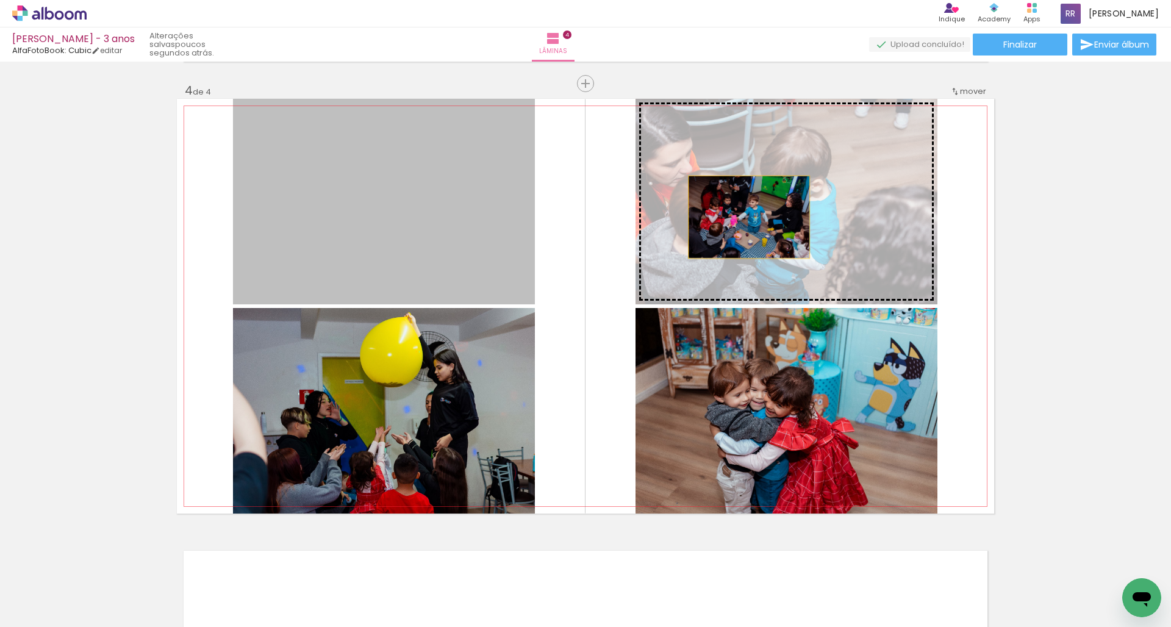
drag, startPoint x: 407, startPoint y: 229, endPoint x: 749, endPoint y: 217, distance: 341.8
click at [0, 0] on slot at bounding box center [0, 0] width 0 height 0
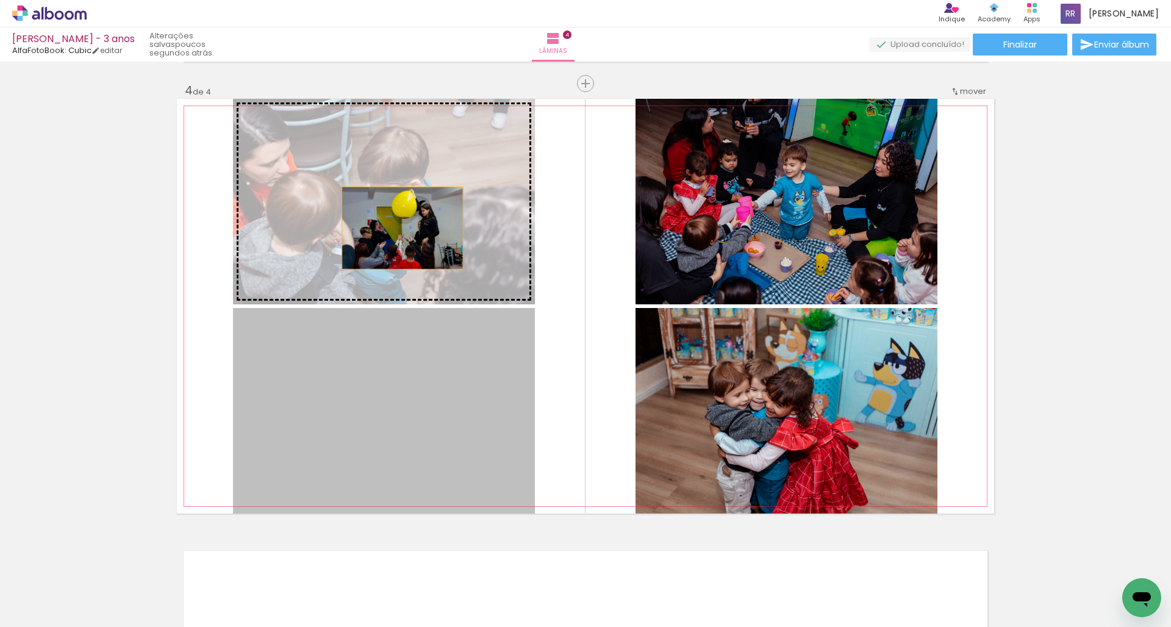
drag, startPoint x: 406, startPoint y: 400, endPoint x: 403, endPoint y: 228, distance: 171.4
click at [0, 0] on slot at bounding box center [0, 0] width 0 height 0
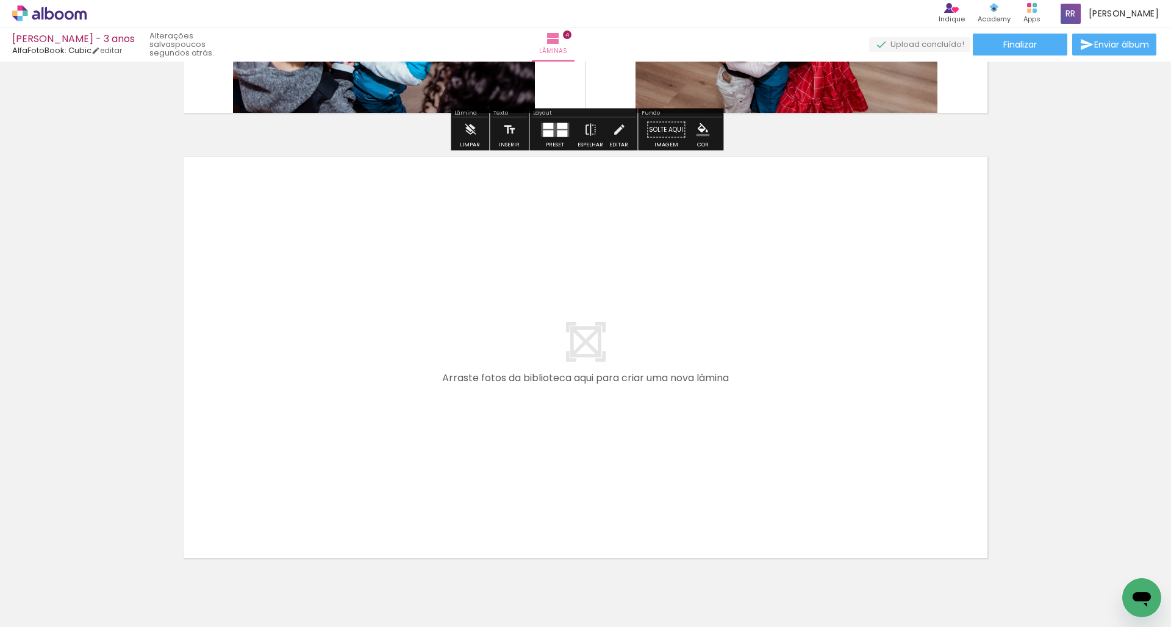
scroll to position [1738, 0]
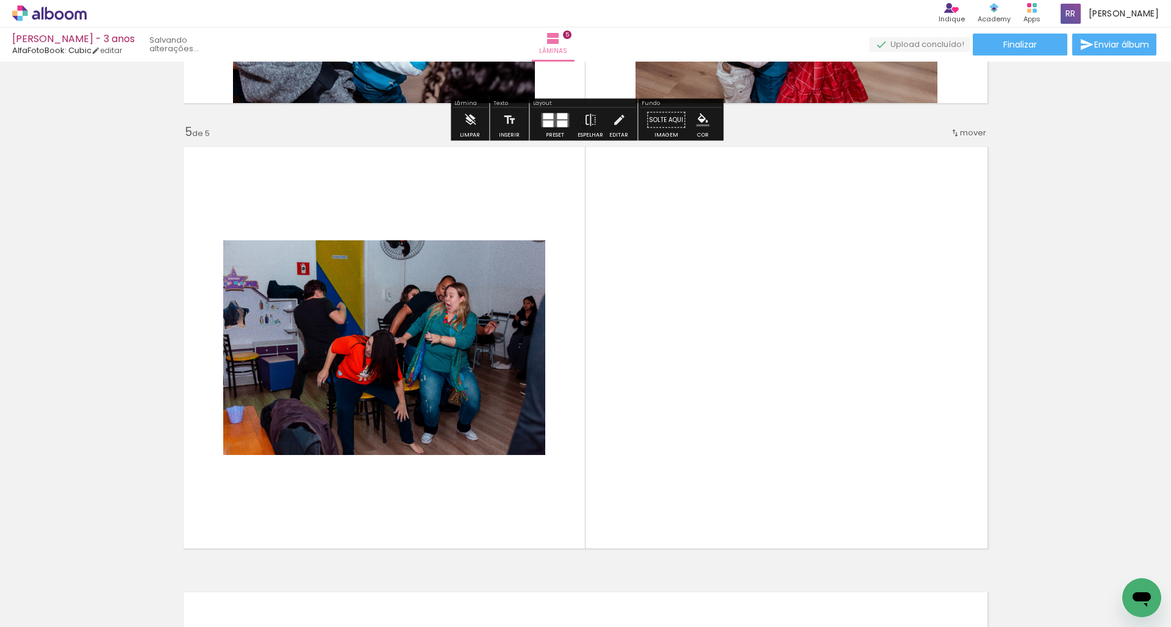
drag, startPoint x: 622, startPoint y: 589, endPoint x: 617, endPoint y: 424, distance: 165.4
click at [617, 424] on quentale-workspace at bounding box center [585, 313] width 1171 height 627
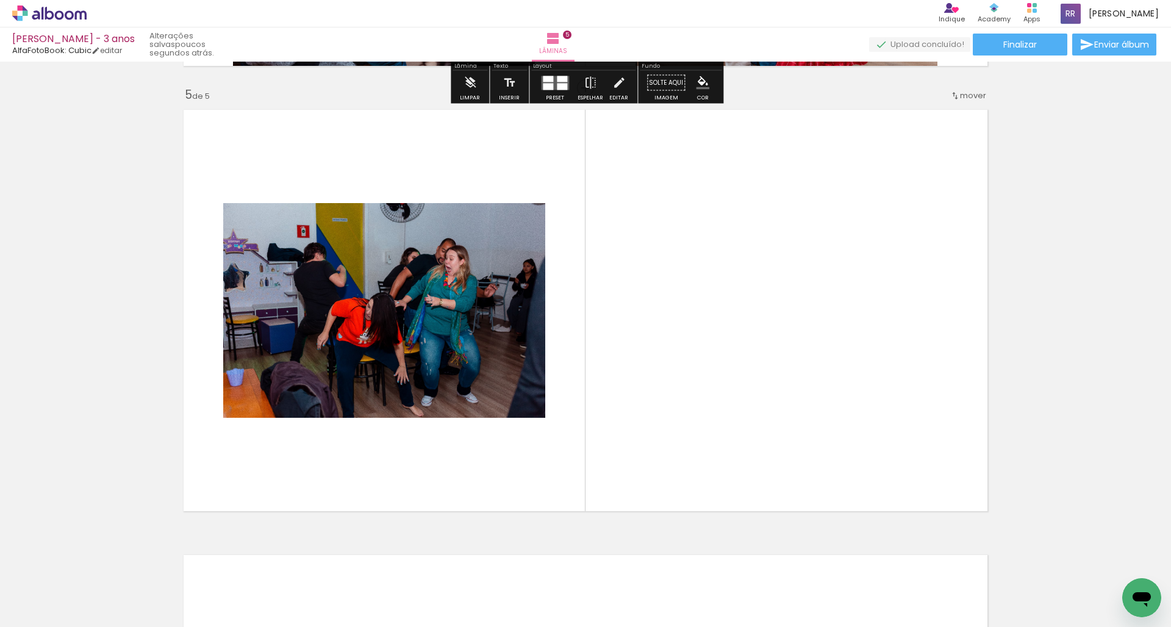
scroll to position [1779, 0]
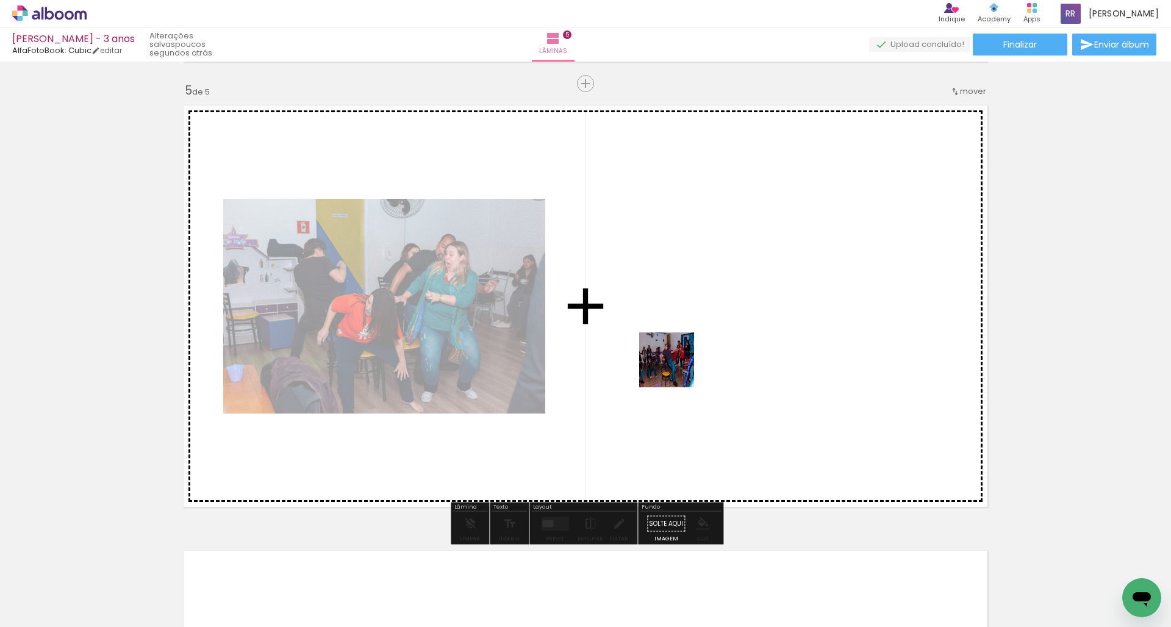
drag, startPoint x: 687, startPoint y: 583, endPoint x: 677, endPoint y: 343, distance: 240.0
click at [677, 343] on quentale-workspace at bounding box center [585, 313] width 1171 height 627
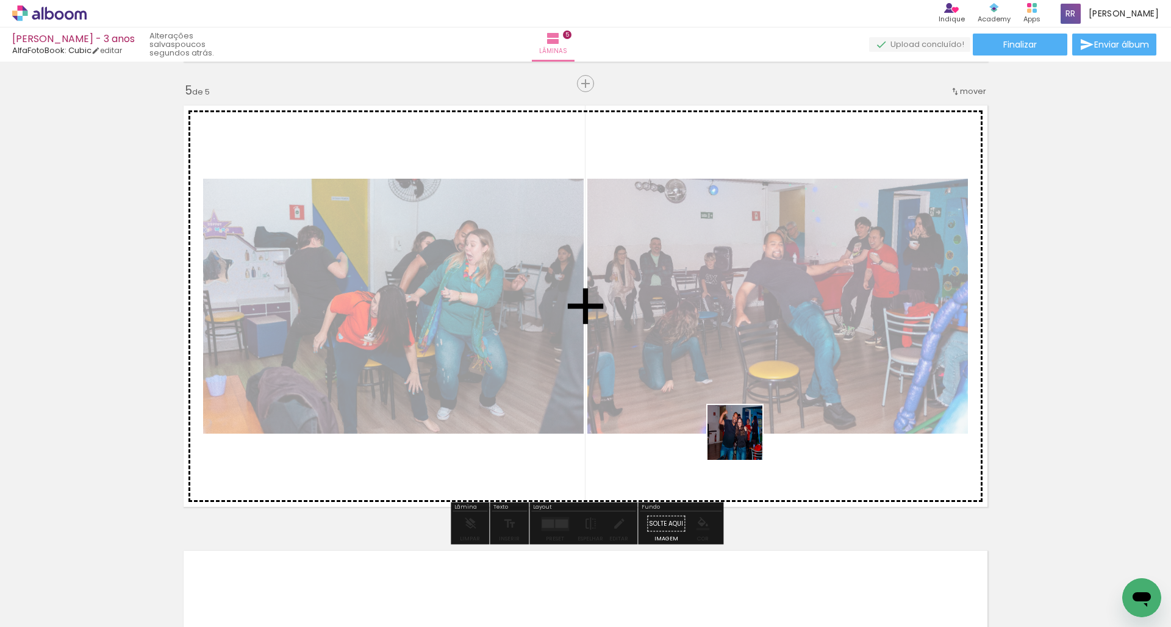
drag, startPoint x: 759, startPoint y: 584, endPoint x: 740, endPoint y: 331, distance: 253.9
click at [740, 331] on quentale-workspace at bounding box center [585, 313] width 1171 height 627
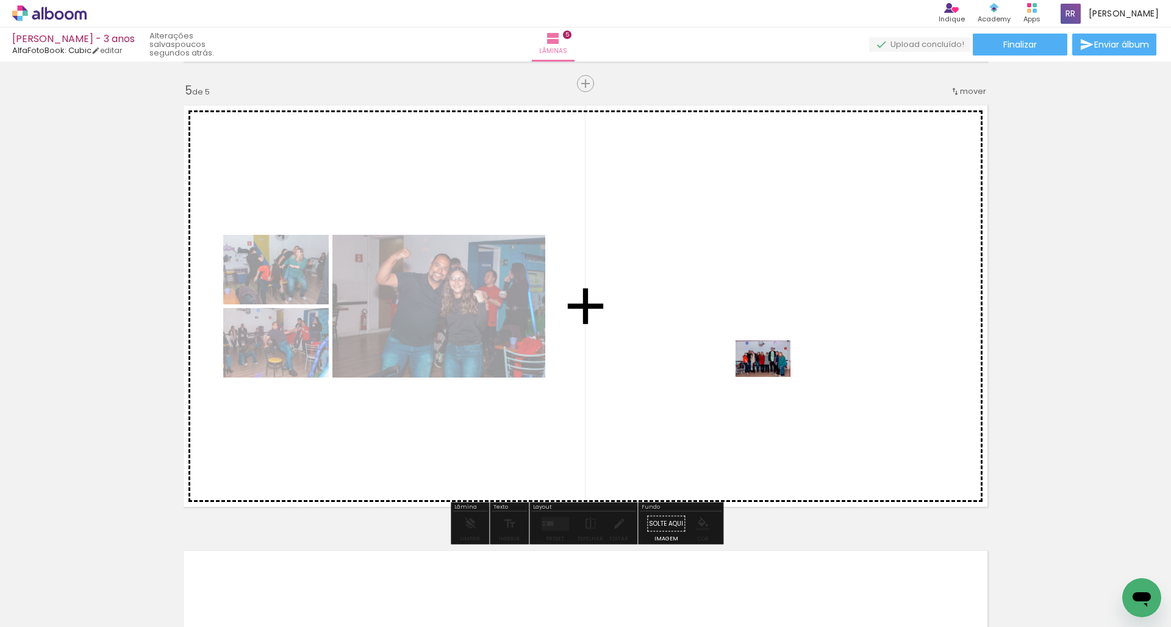
drag, startPoint x: 821, startPoint y: 586, endPoint x: 772, endPoint y: 377, distance: 214.9
click at [772, 377] on quentale-workspace at bounding box center [585, 313] width 1171 height 627
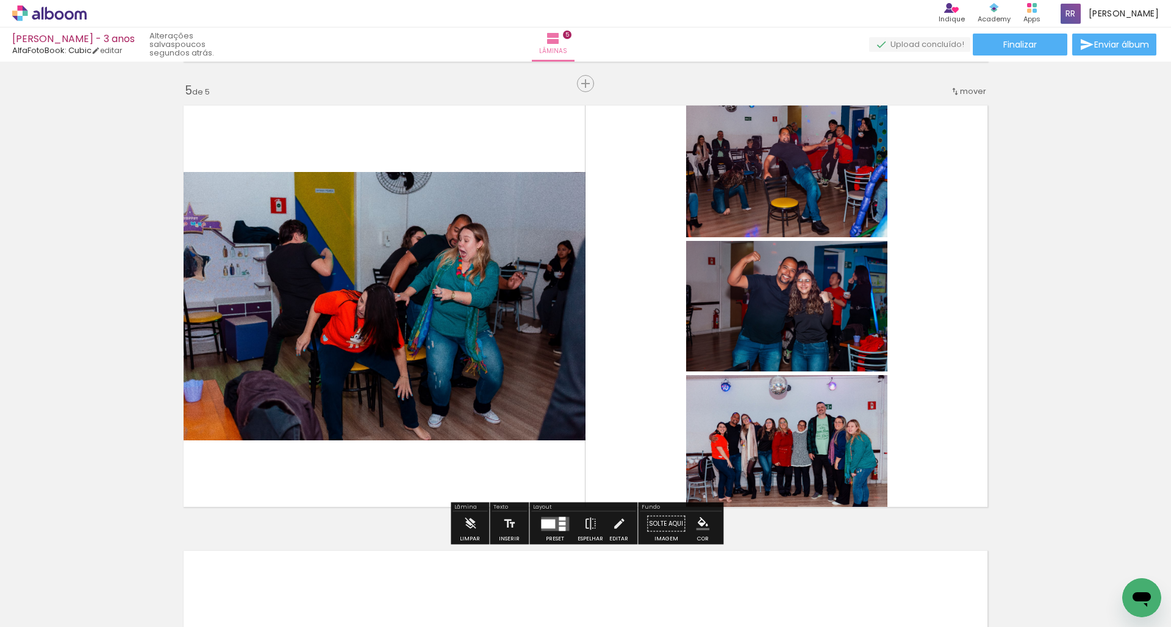
click at [559, 520] on div at bounding box center [562, 519] width 7 height 4
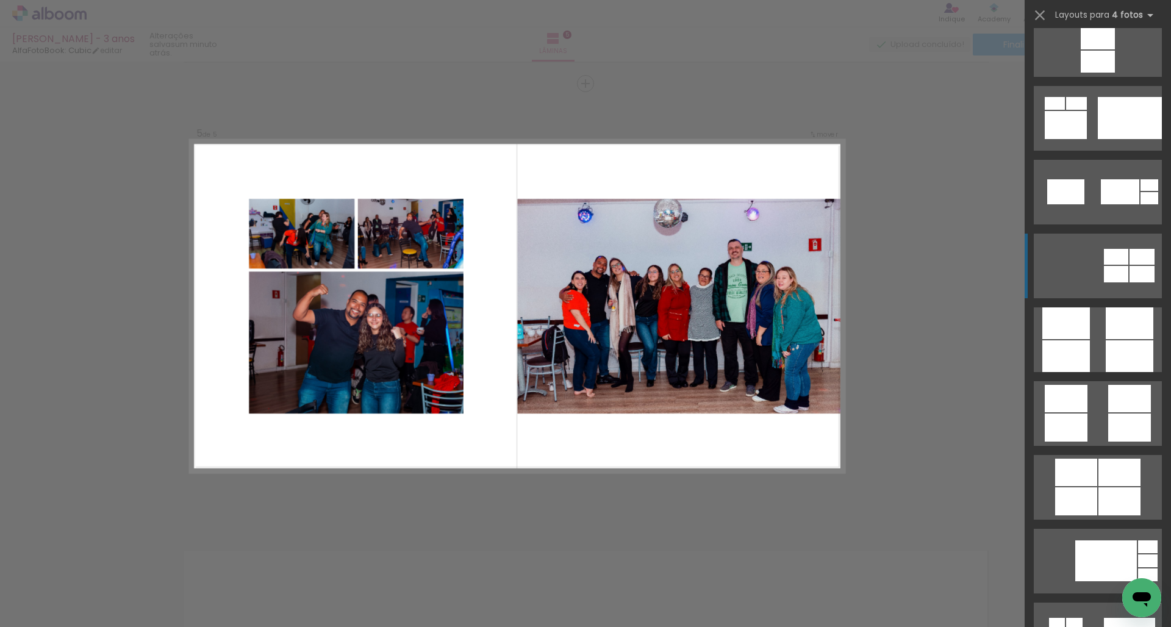
scroll to position [3200, 0]
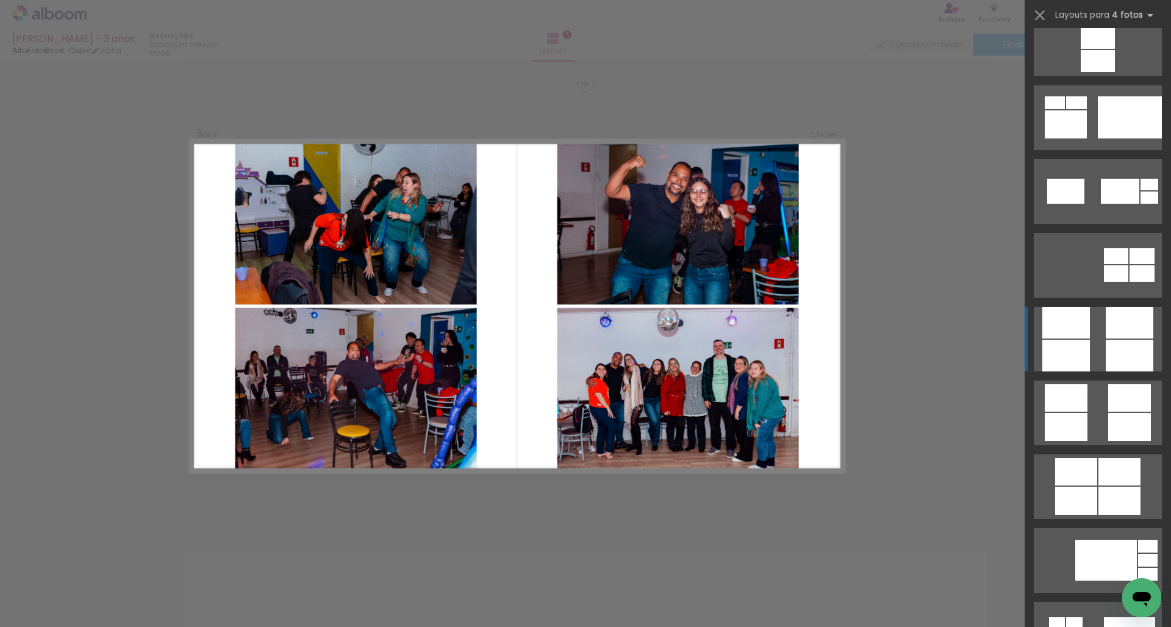
click at [1084, 331] on div at bounding box center [1067, 323] width 48 height 32
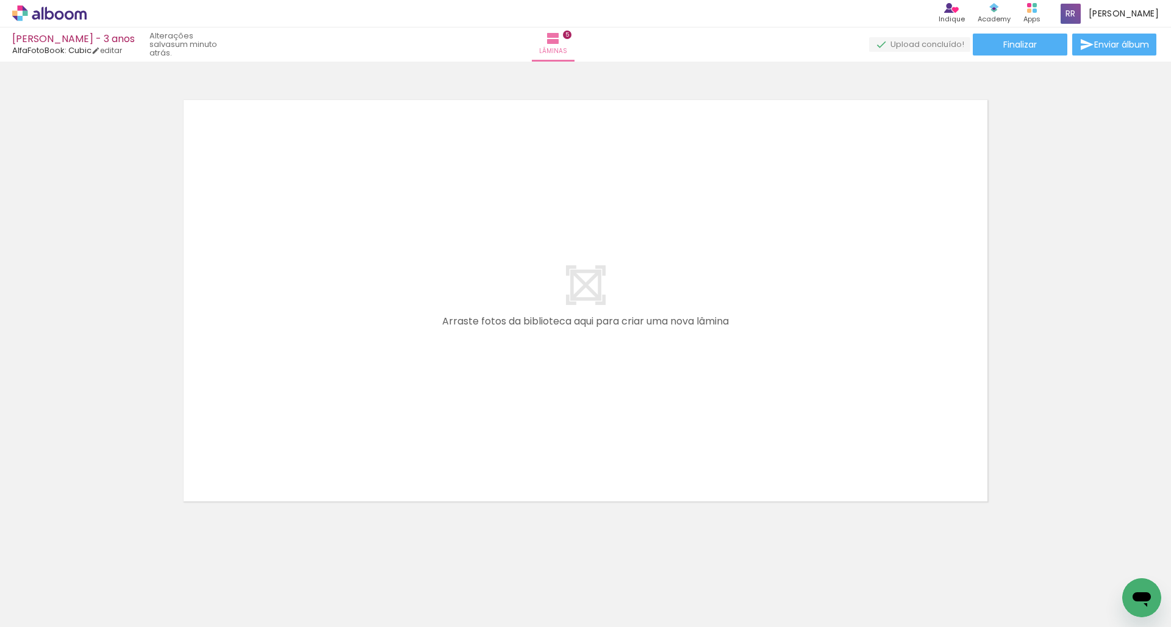
scroll to position [0, 1208]
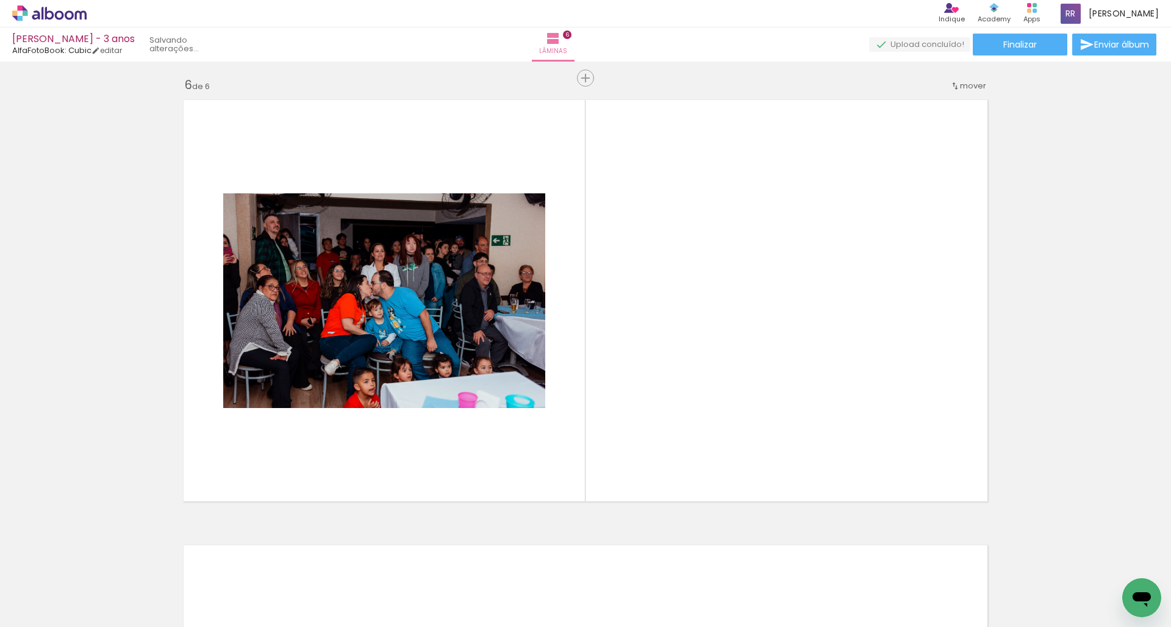
drag, startPoint x: 362, startPoint y: 595, endPoint x: 357, endPoint y: 370, distance: 225.8
click at [357, 370] on quentale-workspace at bounding box center [585, 313] width 1171 height 627
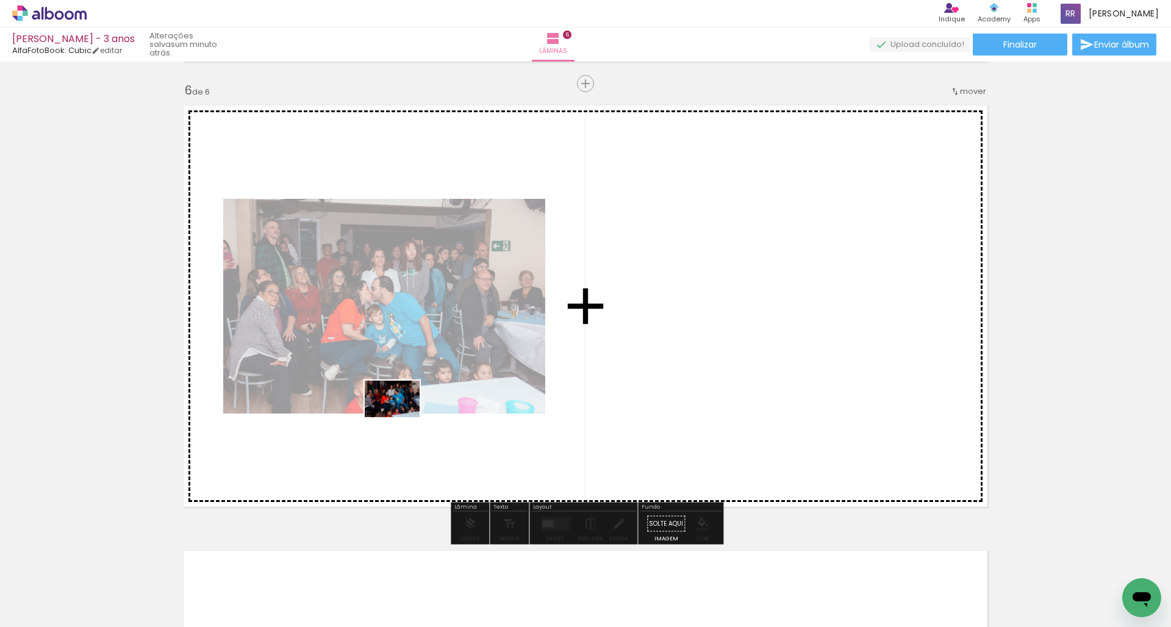
drag, startPoint x: 417, startPoint y: 594, endPoint x: 401, endPoint y: 396, distance: 198.2
click at [401, 396] on quentale-workspace at bounding box center [585, 313] width 1171 height 627
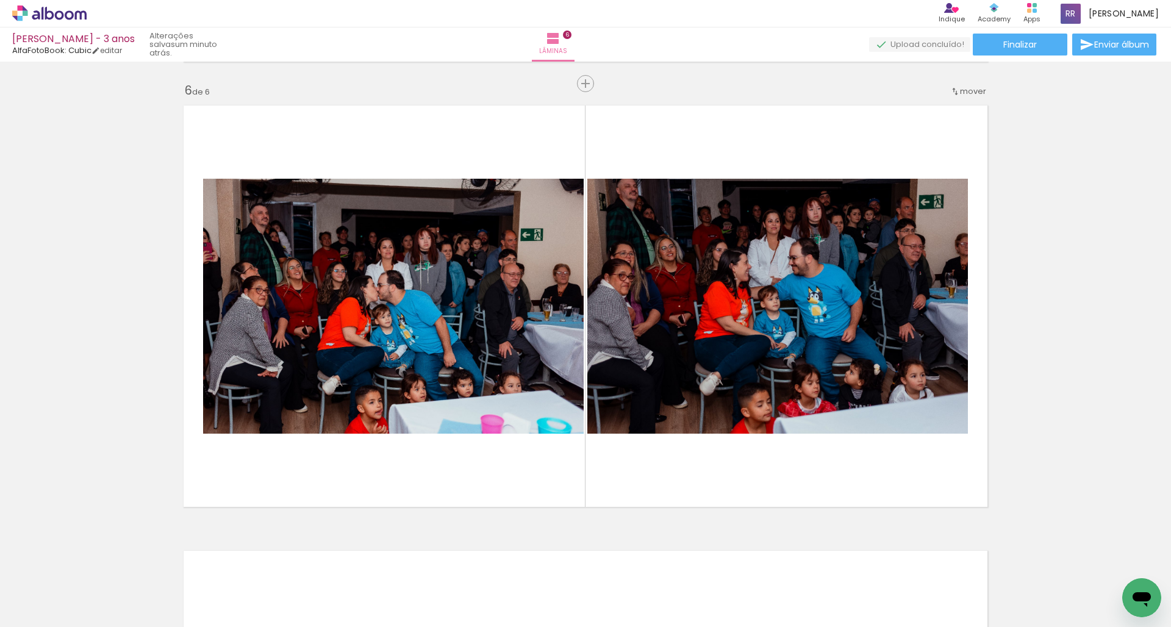
scroll to position [0, 1365]
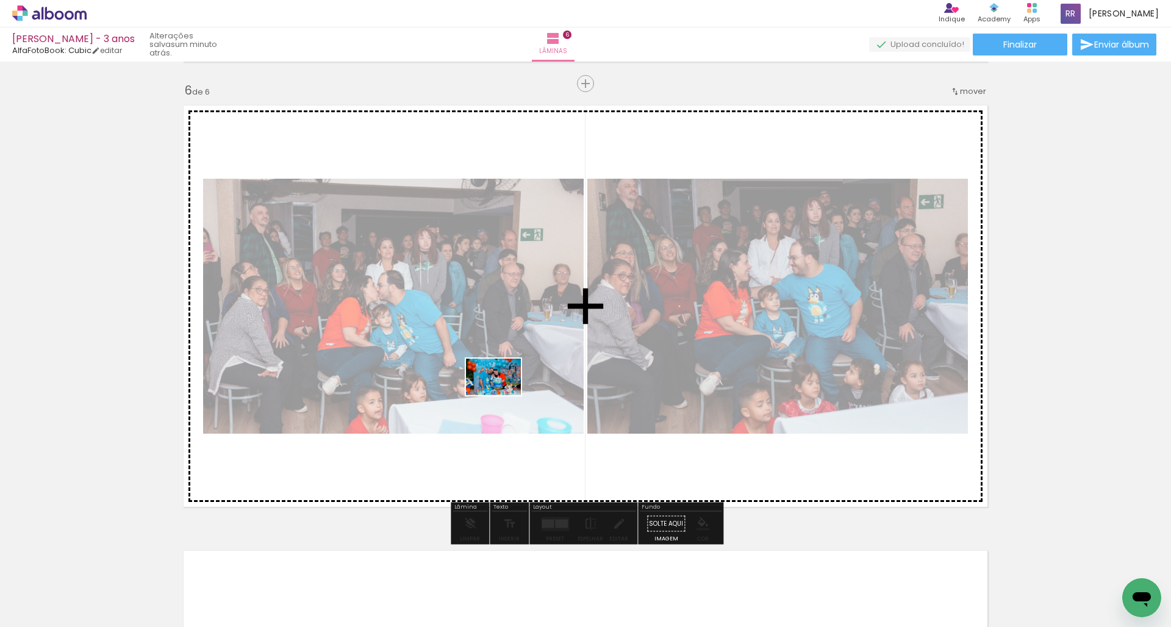
drag, startPoint x: 339, startPoint y: 600, endPoint x: 503, endPoint y: 395, distance: 262.9
click at [503, 395] on quentale-workspace at bounding box center [585, 313] width 1171 height 627
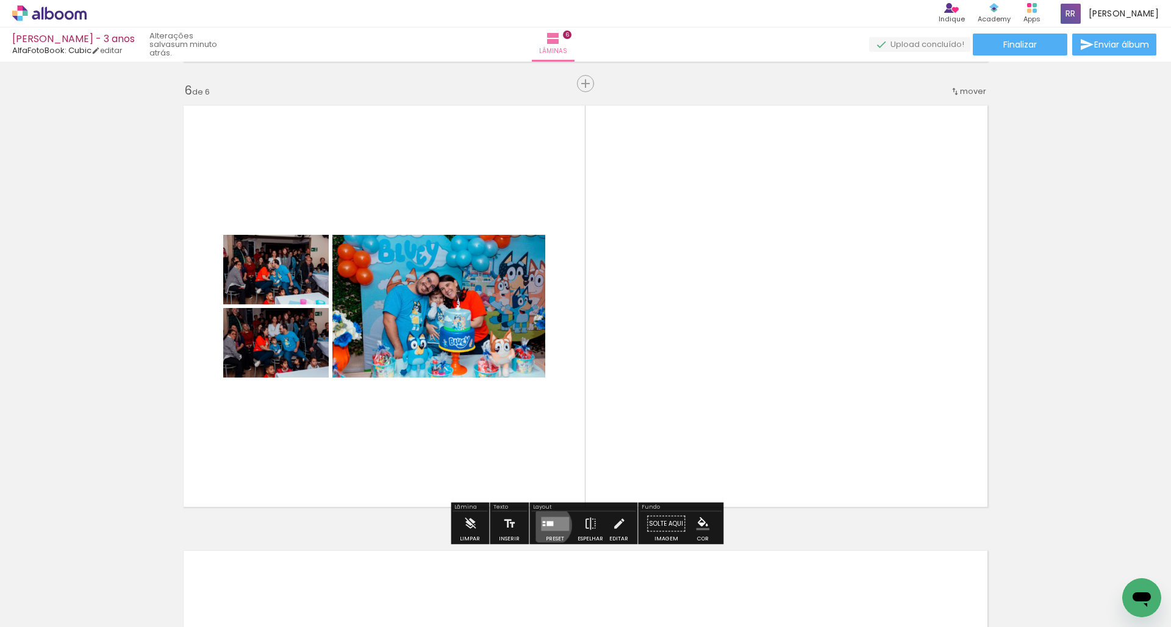
click at [548, 525] on div at bounding box center [550, 523] width 7 height 5
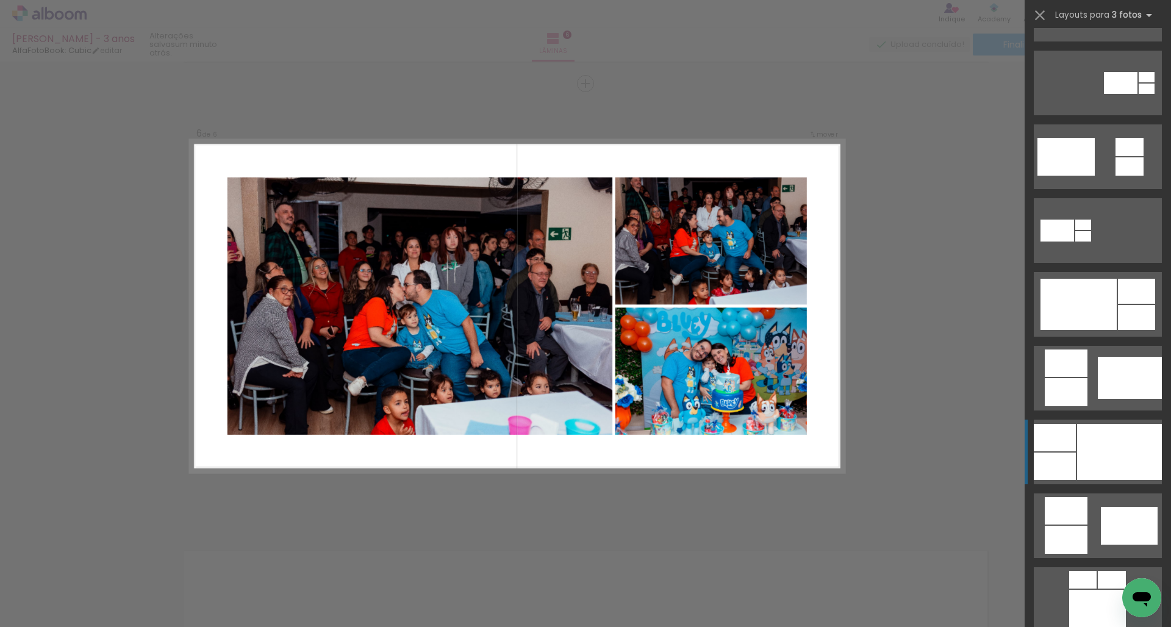
scroll to position [463, 0]
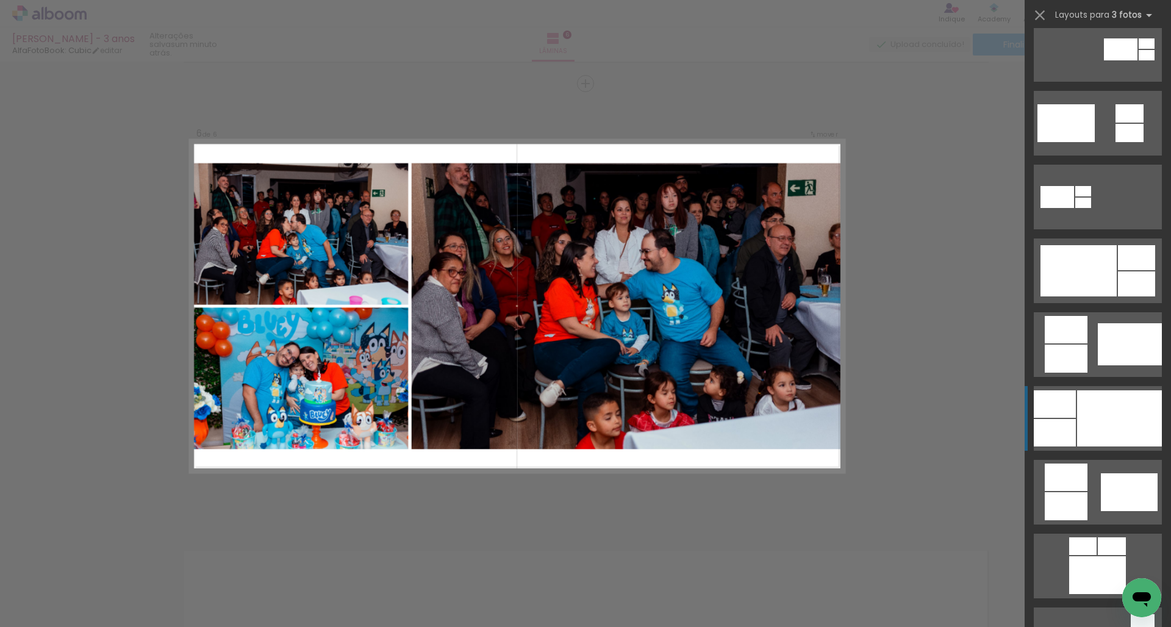
click at [1096, 409] on div at bounding box center [1119, 418] width 85 height 56
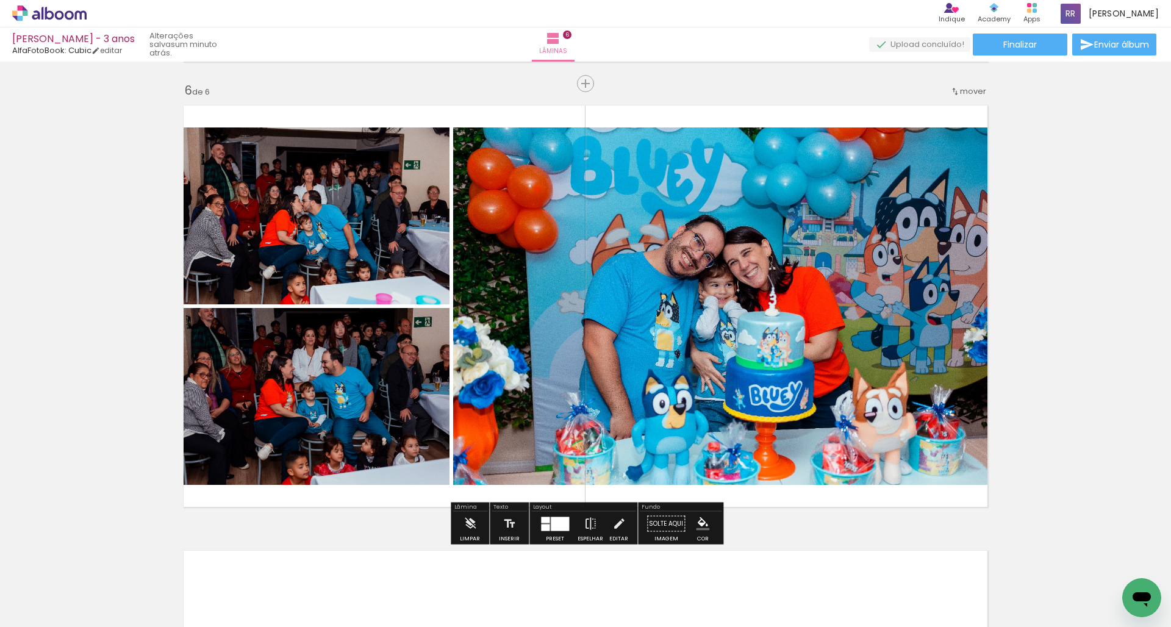
scroll to position [0, 1365]
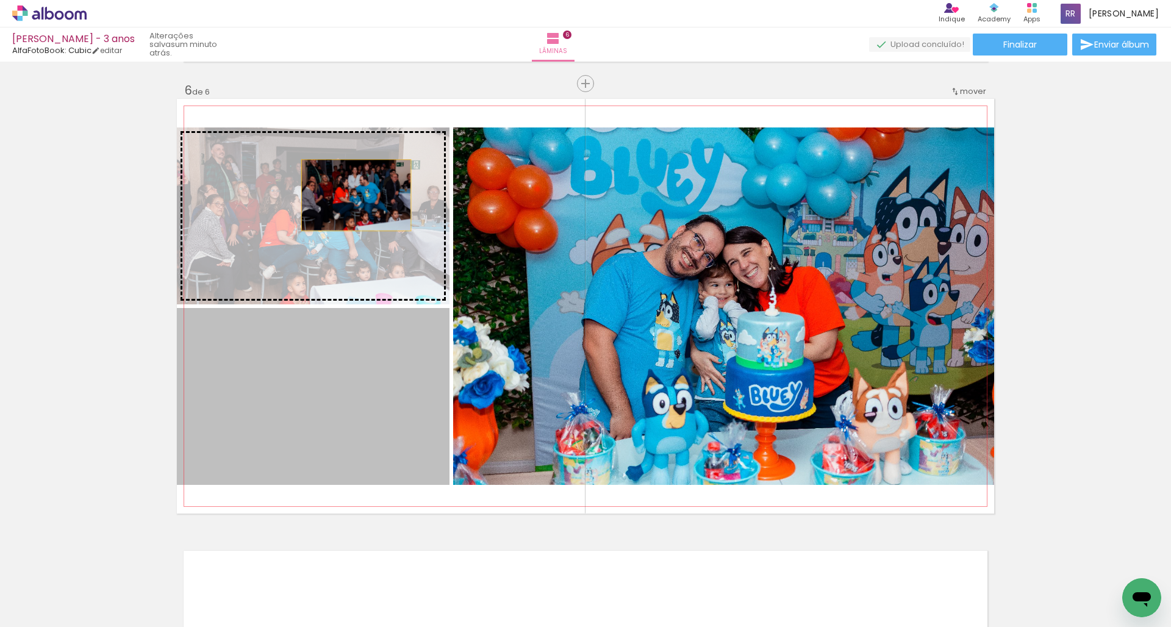
drag, startPoint x: 357, startPoint y: 367, endPoint x: 356, endPoint y: 184, distance: 183.0
click at [0, 0] on slot at bounding box center [0, 0] width 0 height 0
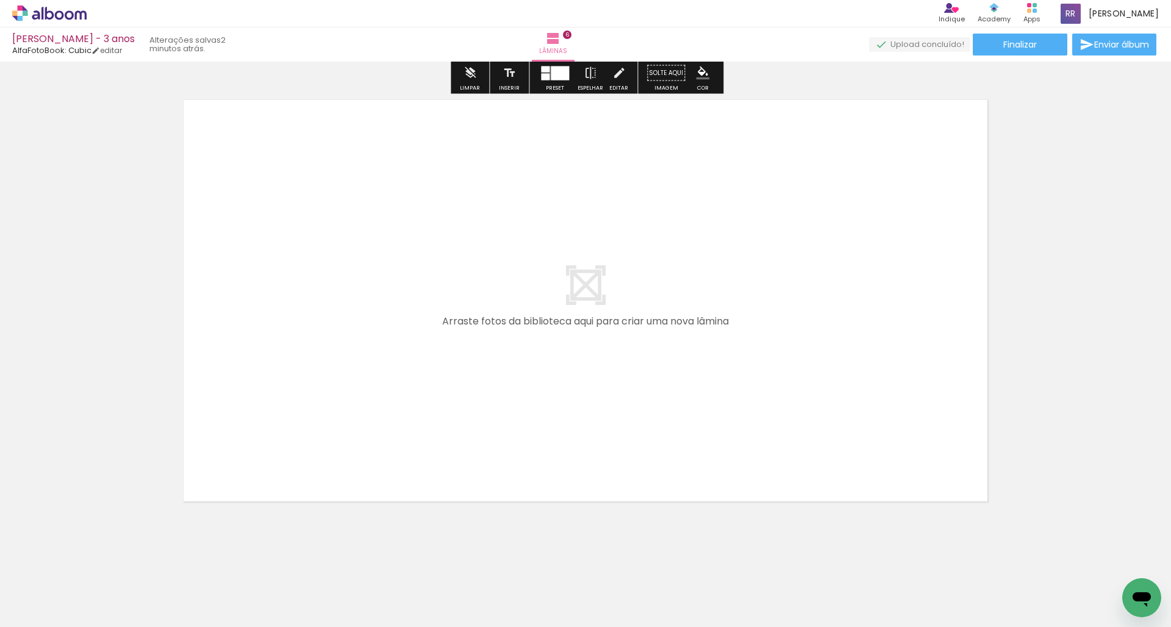
scroll to position [2676, 0]
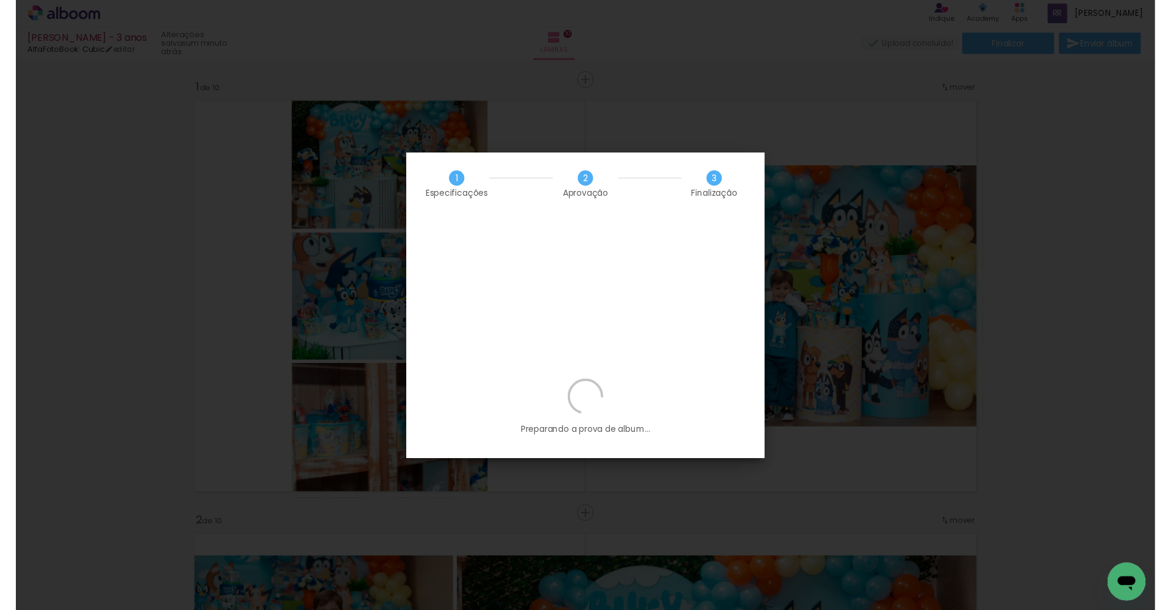
scroll to position [6160, 0]
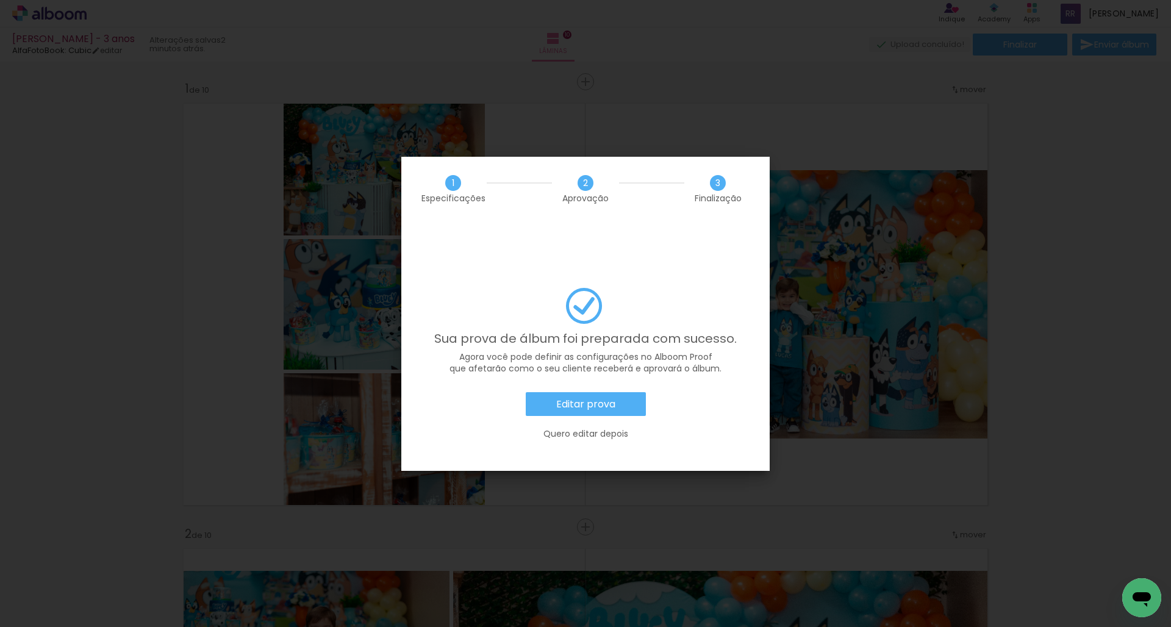
click at [0, 0] on slot "Editar prova" at bounding box center [0, 0] width 0 height 0
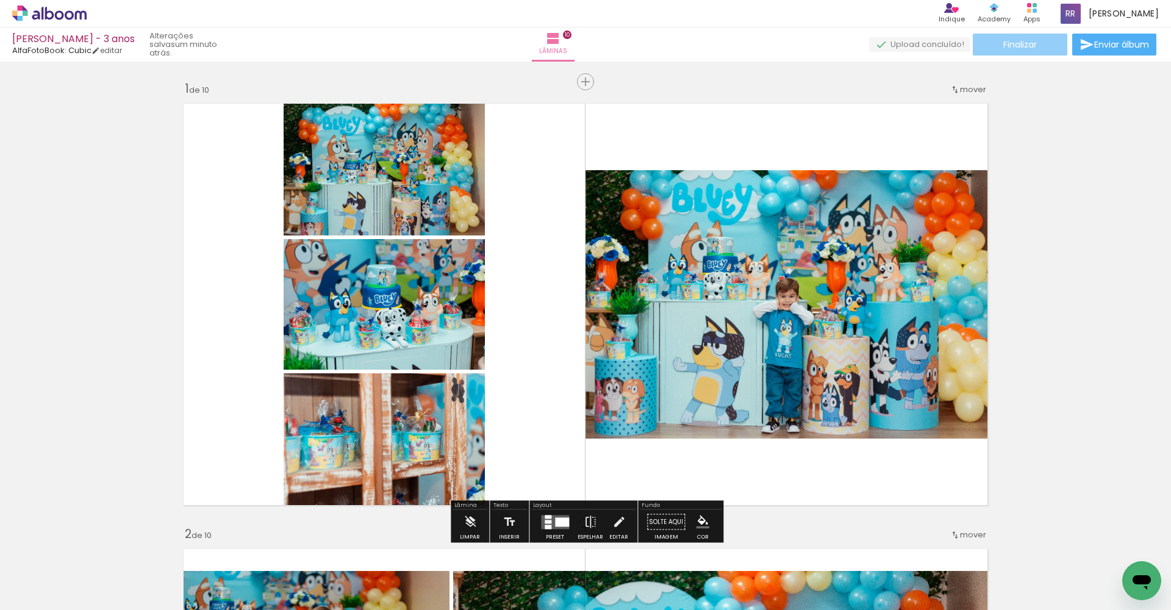
click at [1007, 46] on span "Finalizar" at bounding box center [1020, 44] width 34 height 9
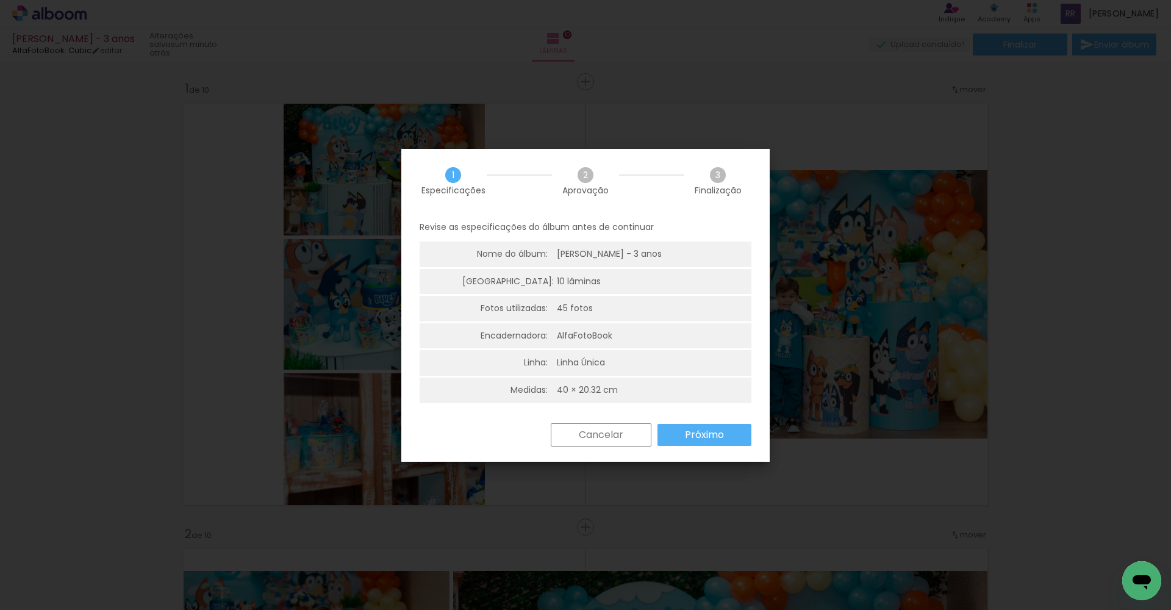
click at [705, 443] on paper-button "Próximo" at bounding box center [705, 435] width 94 height 22
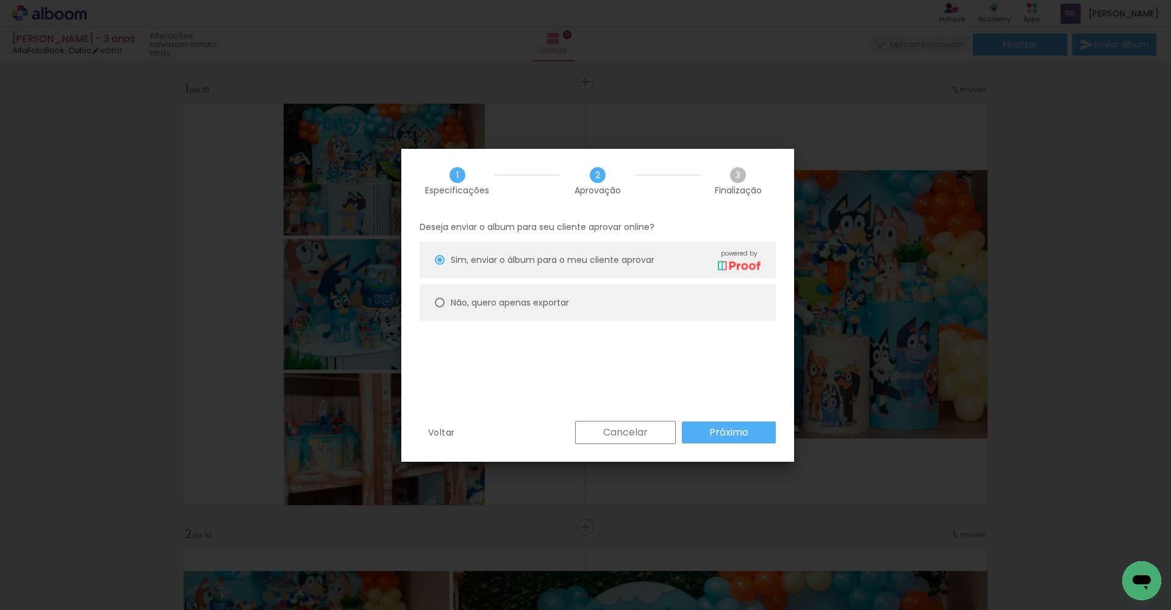
click at [606, 303] on paper-radio-button "Não, quero apenas exportar" at bounding box center [598, 302] width 356 height 37
type paper-radio-button "on"
click at [0, 0] on slot "Próximo" at bounding box center [0, 0] width 0 height 0
type input "Alta, 300 DPI"
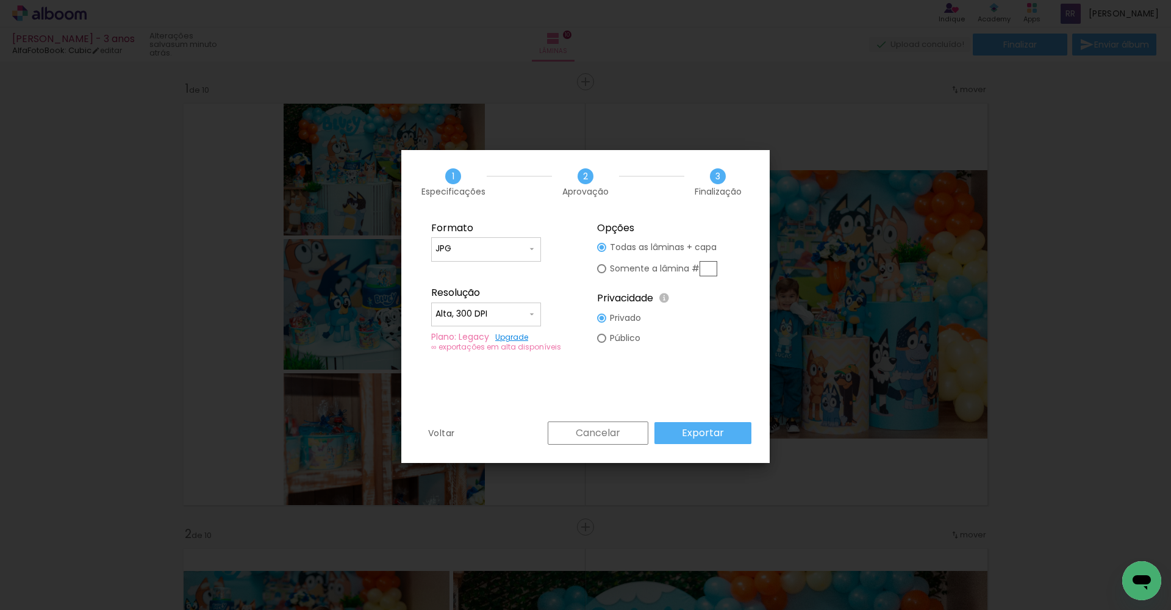
scroll to position [6160, 0]
click at [725, 436] on paper-button "Exportar" at bounding box center [703, 433] width 97 height 22
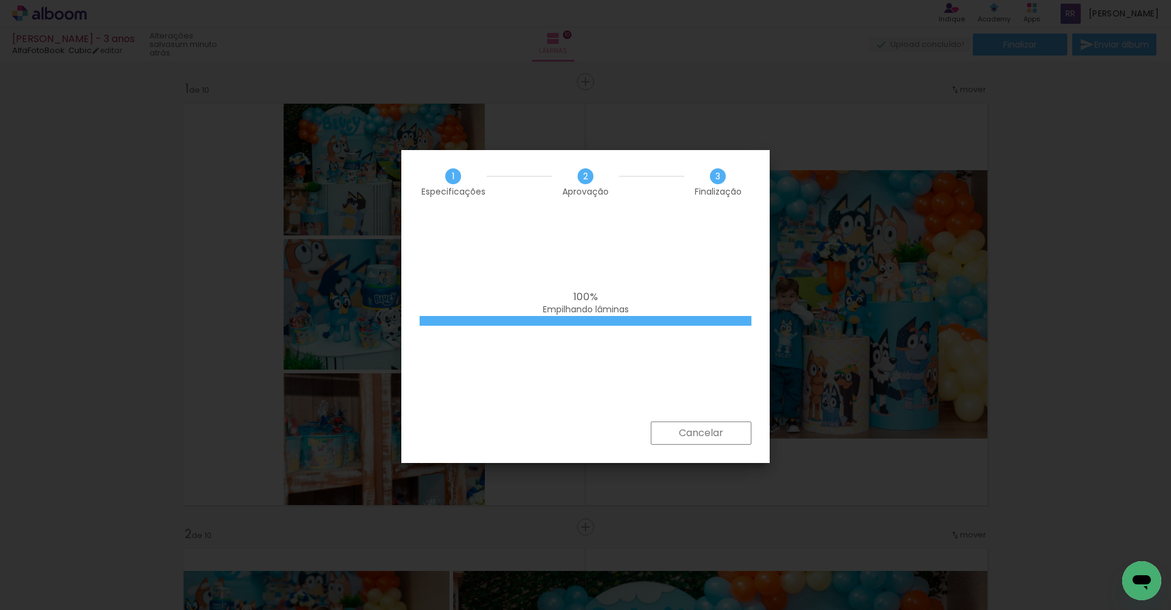
scroll to position [0, 0]
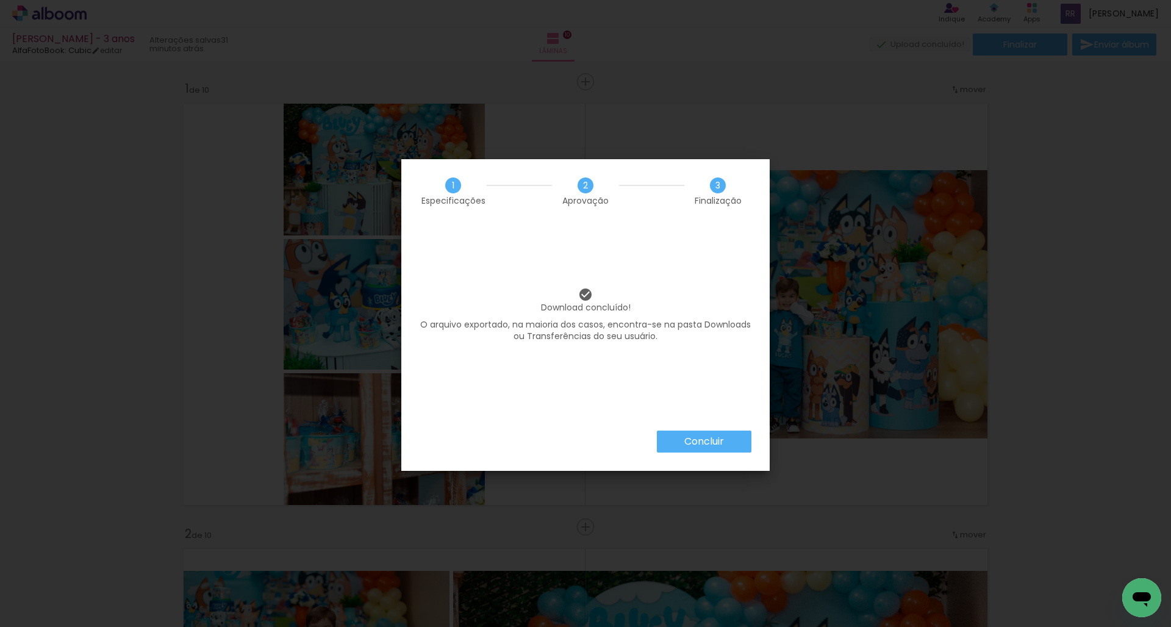
scroll to position [6160, 0]
click at [0, 0] on slot "Concluir" at bounding box center [0, 0] width 0 height 0
